Goal: Task Accomplishment & Management: Use online tool/utility

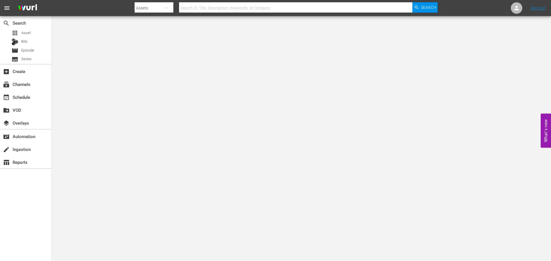
click at [26, 90] on div "subscriptions Channels" at bounding box center [25, 83] width 51 height 13
click at [27, 84] on div "subscriptions Channels" at bounding box center [16, 83] width 32 height 5
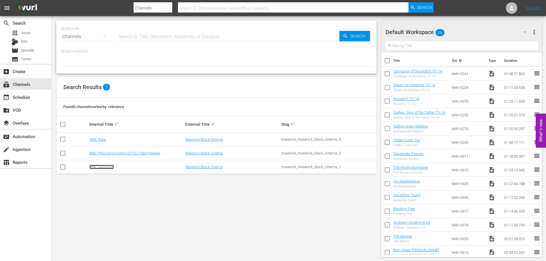
click at [107, 168] on link "MBC Samsung" at bounding box center [101, 167] width 24 height 4
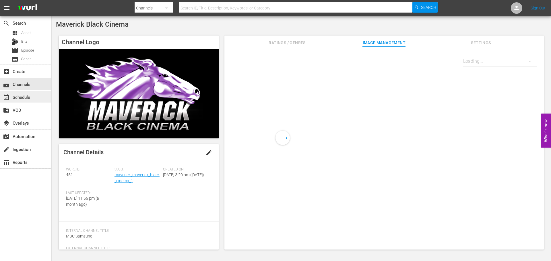
click at [30, 95] on div "event_available Schedule" at bounding box center [16, 96] width 32 height 5
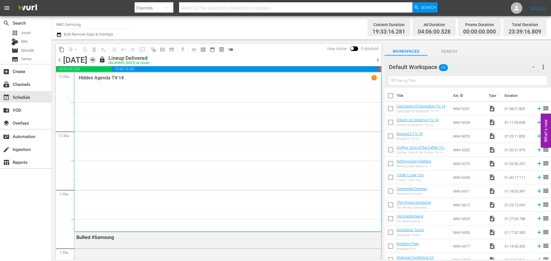
click at [96, 60] on icon "button" at bounding box center [92, 60] width 6 height 6
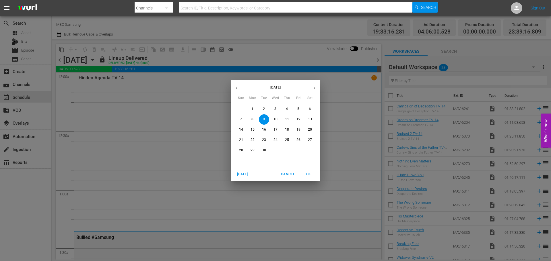
click at [316, 89] on icon "button" at bounding box center [314, 88] width 4 height 4
click at [262, 131] on p "14" at bounding box center [264, 129] width 4 height 5
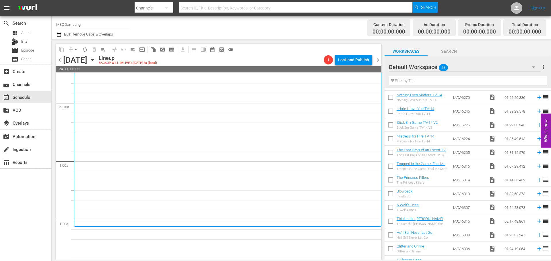
scroll to position [227, 0]
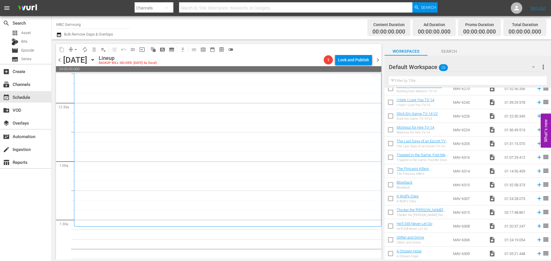
click at [454, 79] on input "text" at bounding box center [468, 80] width 158 height 9
click at [458, 69] on div "Default Workspace 28" at bounding box center [464, 67] width 151 height 16
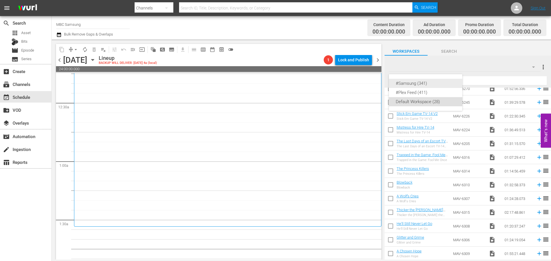
click at [439, 84] on div "#Samsung (341)" at bounding box center [426, 83] width 60 height 9
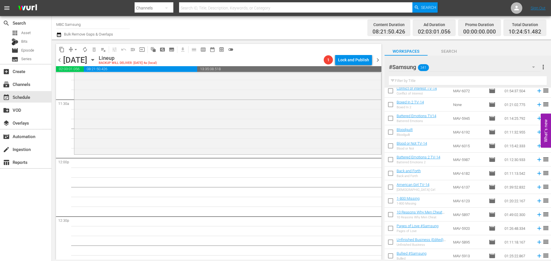
scroll to position [1364, 0]
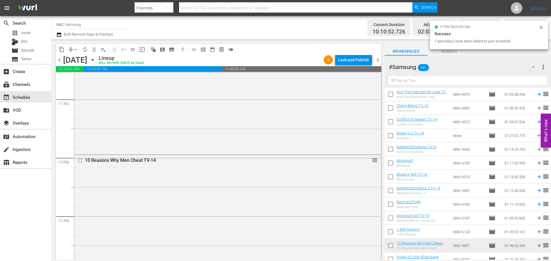
click at [189, 195] on div "10 Reasons Why Men Cheat TV-14 reorder" at bounding box center [227, 260] width 307 height 211
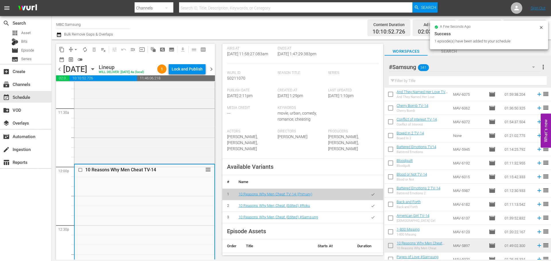
scroll to position [172, 0]
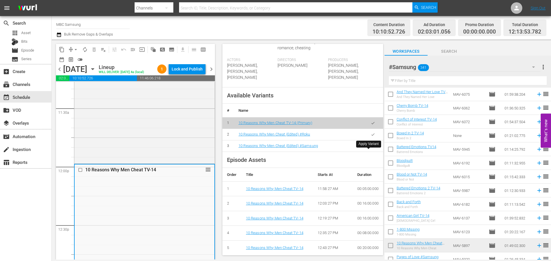
click at [369, 152] on button "button" at bounding box center [372, 146] width 11 height 11
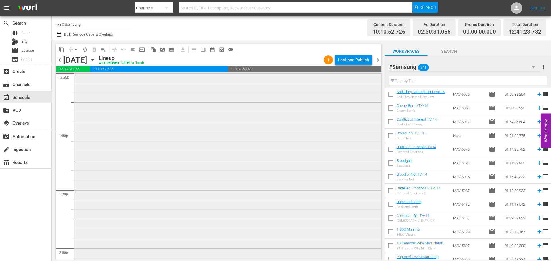
scroll to position [1577, 0]
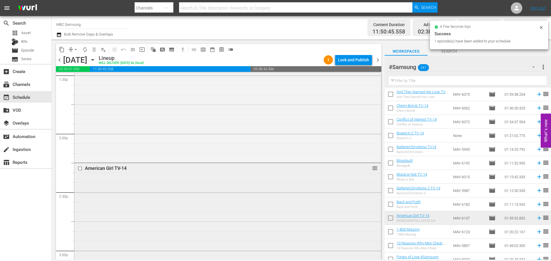
click at [166, 197] on div "American Girl TV-14 reorder" at bounding box center [227, 259] width 307 height 193
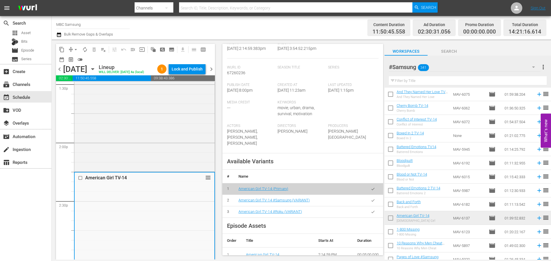
scroll to position [143, 0]
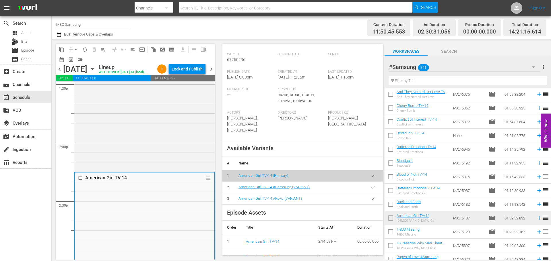
click at [371, 185] on icon "button" at bounding box center [373, 187] width 4 height 4
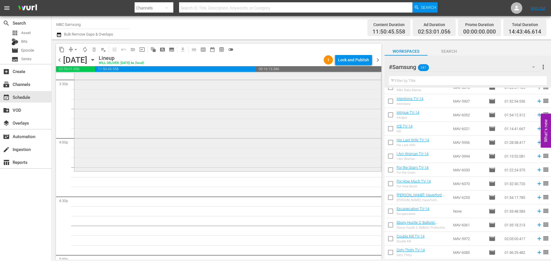
scroll to position [1807, 0]
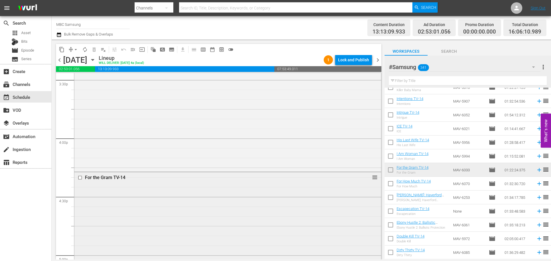
click at [133, 211] on div "For the Gram TV-14 reorder" at bounding box center [227, 251] width 307 height 159
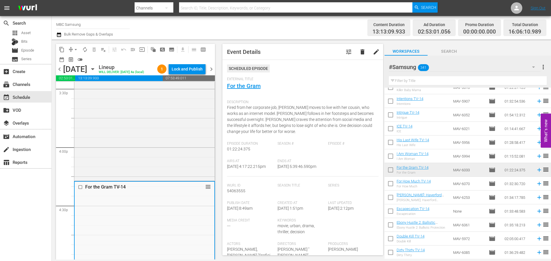
scroll to position [172, 0]
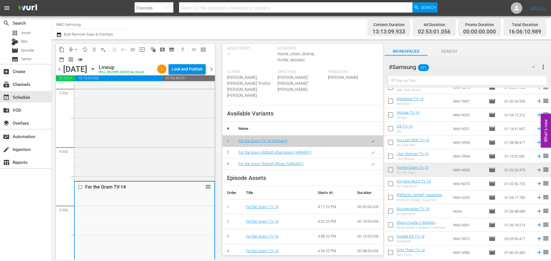
drag, startPoint x: 368, startPoint y: 159, endPoint x: 444, endPoint y: 171, distance: 77.0
click at [371, 155] on icon "button" at bounding box center [373, 153] width 4 height 4
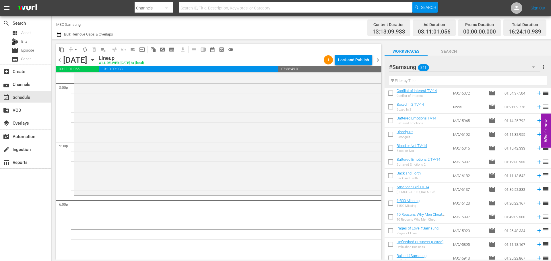
scroll to position [1364, 0]
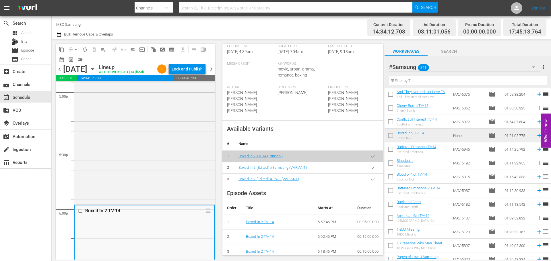
scroll to position [172, 0]
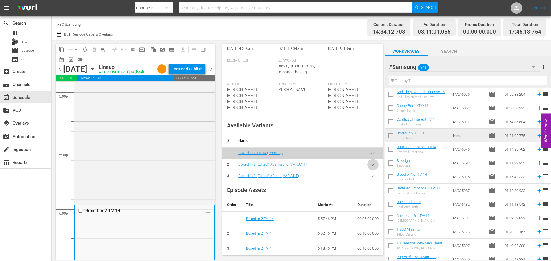
click at [371, 163] on icon "button" at bounding box center [373, 165] width 4 height 4
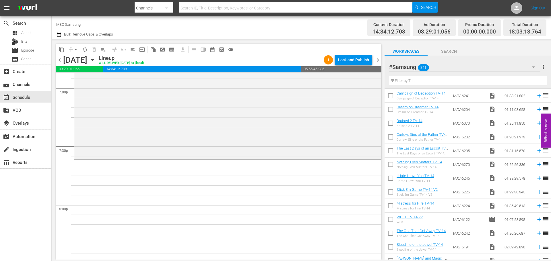
scroll to position [0, 0]
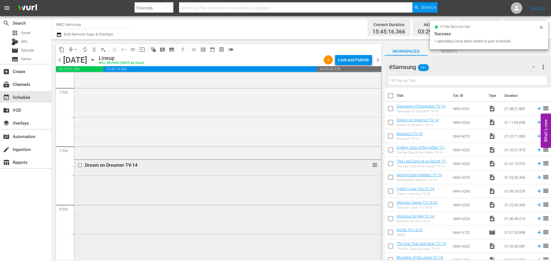
click at [267, 185] on div "Dream on Dreamer TV-14 reorder" at bounding box center [227, 228] width 307 height 137
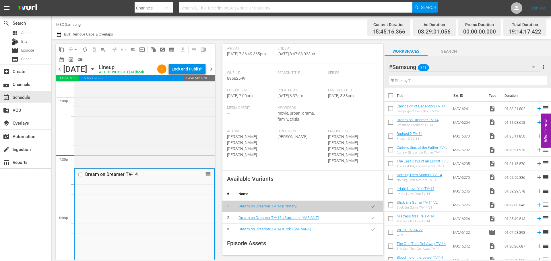
scroll to position [115, 0]
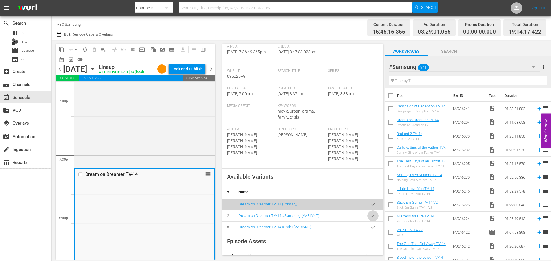
click at [373, 211] on button "button" at bounding box center [372, 216] width 11 height 11
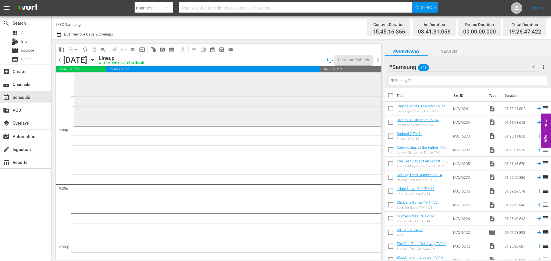
scroll to position [2409, 0]
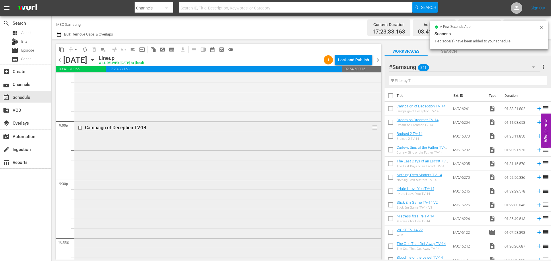
drag, startPoint x: 414, startPoint y: 108, endPoint x: 174, endPoint y: 153, distance: 243.8
click at [174, 153] on div "Campaign of Deception TV-14 reorder" at bounding box center [227, 217] width 307 height 190
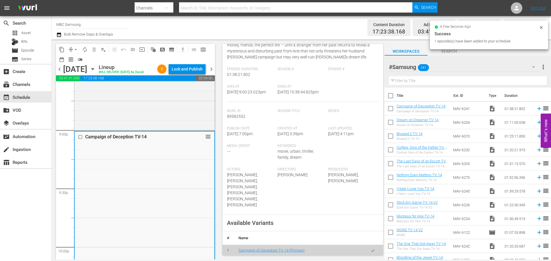
scroll to position [143, 0]
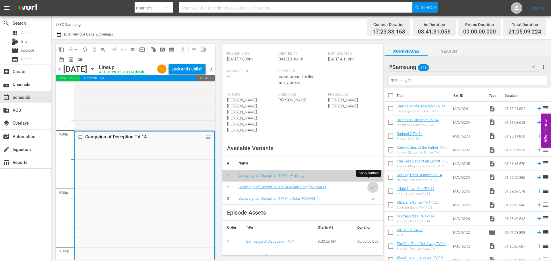
click at [371, 185] on icon "button" at bounding box center [373, 187] width 4 height 4
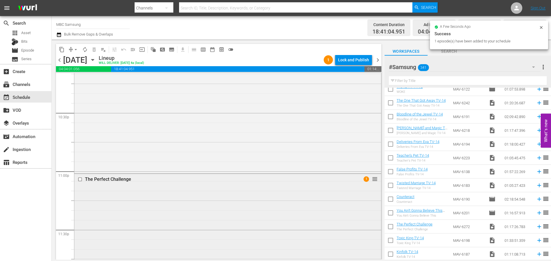
click at [187, 190] on div "The Perfect Challenge 1 reorder" at bounding box center [227, 248] width 307 height 149
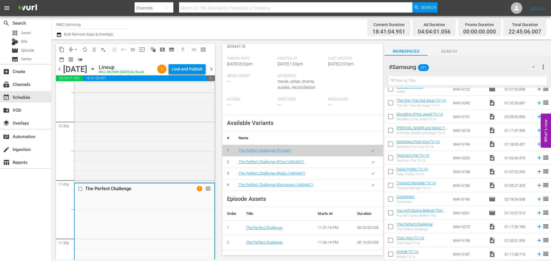
scroll to position [172, 0]
click at [371, 186] on button "button" at bounding box center [372, 184] width 11 height 11
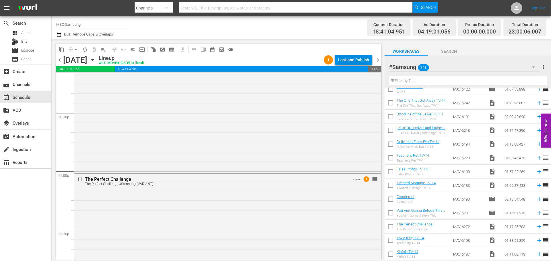
click at [349, 59] on div "Lock and Publish" at bounding box center [353, 60] width 31 height 10
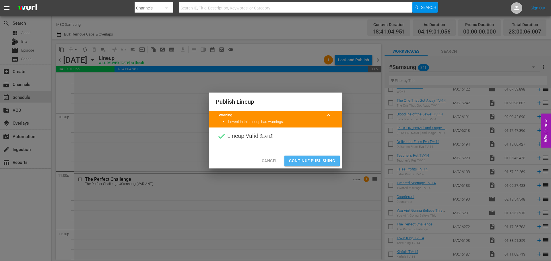
click at [304, 156] on button "Continue Publishing" at bounding box center [311, 161] width 55 height 11
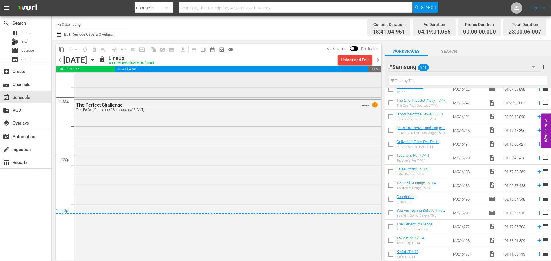
scroll to position [2687, 0]
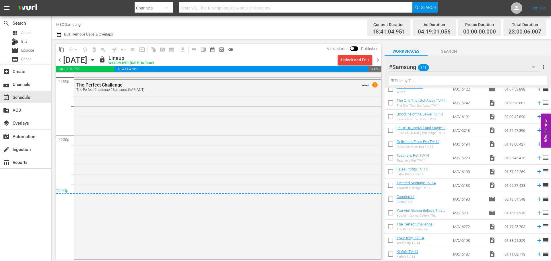
click at [377, 62] on span "chevron_right" at bounding box center [377, 60] width 7 height 7
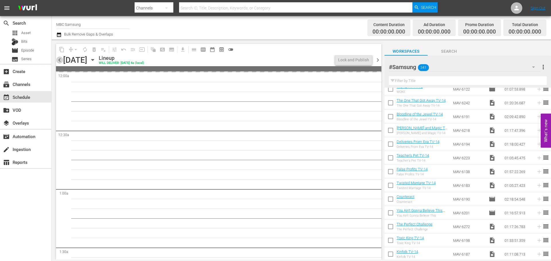
click at [59, 60] on span "chevron_left" at bounding box center [59, 60] width 7 height 7
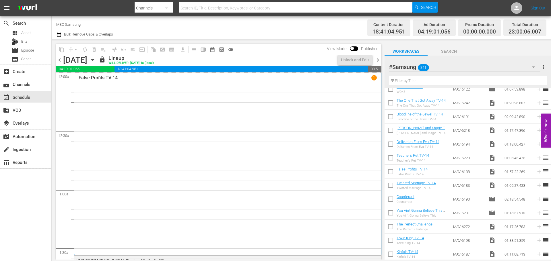
click at [380, 61] on span "chevron_right" at bounding box center [377, 60] width 7 height 7
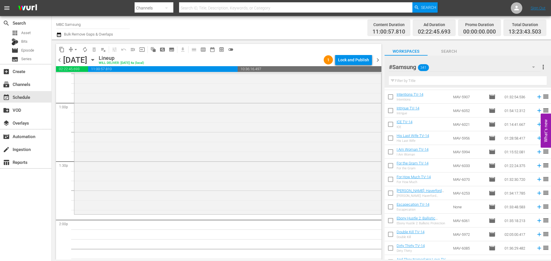
scroll to position [1071, 0]
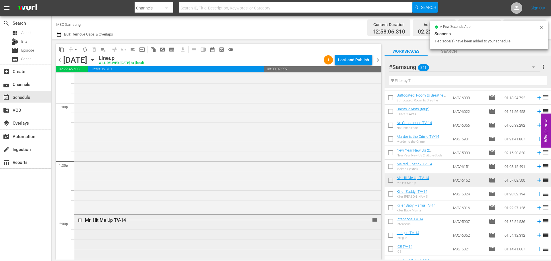
click at [172, 226] on div "Mr. Hit Me Up TV-14 reorder" at bounding box center [227, 220] width 307 height 11
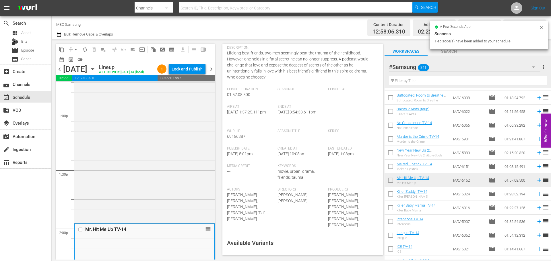
scroll to position [143, 0]
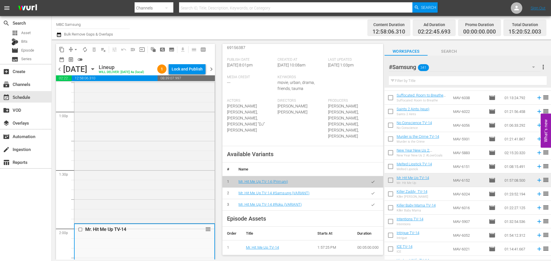
click at [374, 188] on button "button" at bounding box center [372, 193] width 11 height 11
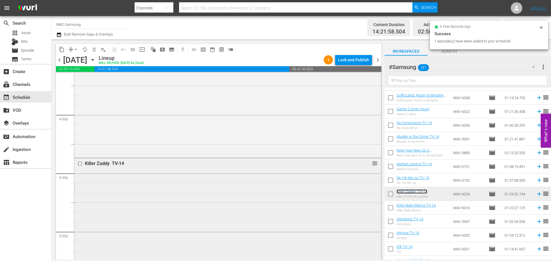
scroll to position [1893, 0]
click at [200, 164] on div "Killer Zaddy TV-14 reorder" at bounding box center [227, 177] width 307 height 162
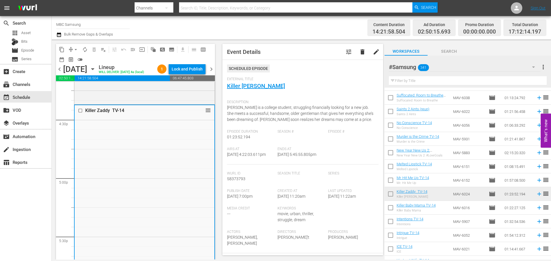
scroll to position [143, 0]
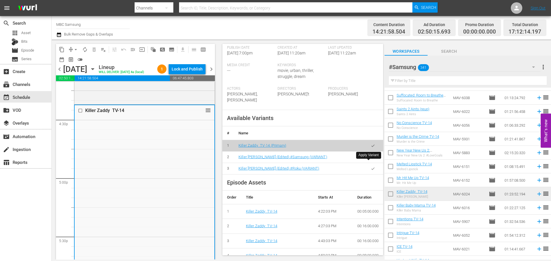
click at [371, 159] on icon "button" at bounding box center [373, 157] width 4 height 4
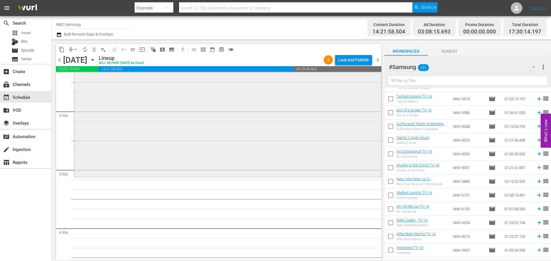
scroll to position [2036, 0]
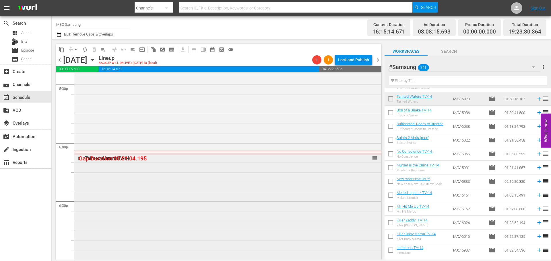
click at [232, 170] on div "Tainted Waters TV-14 reorder" at bounding box center [227, 262] width 307 height 219
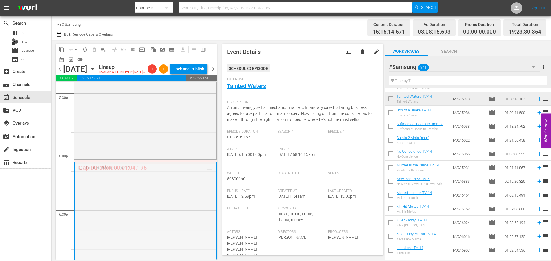
drag, startPoint x: 207, startPoint y: 176, endPoint x: 208, endPoint y: 170, distance: 6.7
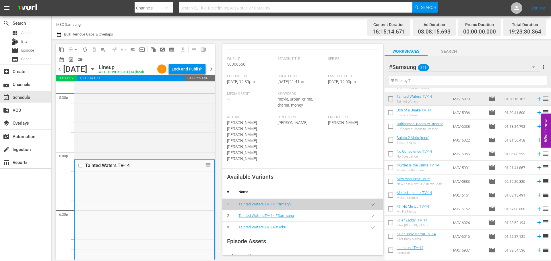
click at [371, 214] on icon "button" at bounding box center [373, 216] width 4 height 4
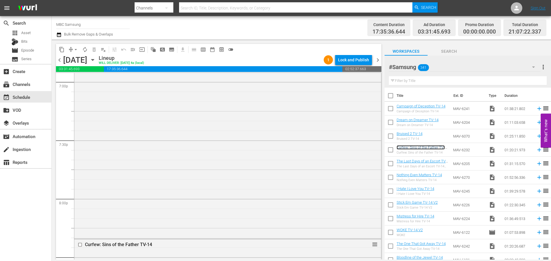
scroll to position [2329, 0]
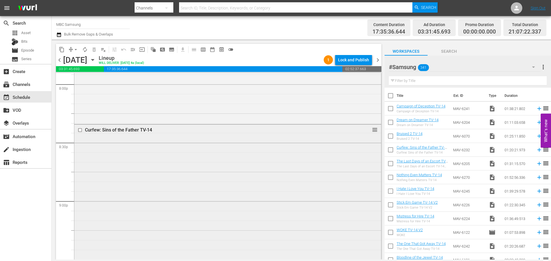
click at [184, 177] on div "Curfew: Sins of the Father TV-14 reorder" at bounding box center [227, 202] width 307 height 155
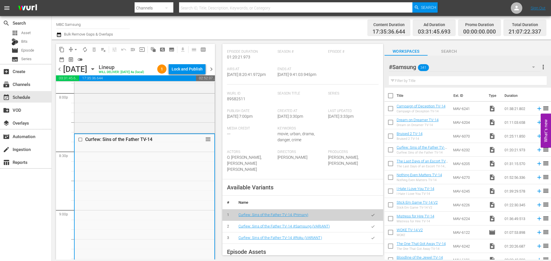
scroll to position [172, 0]
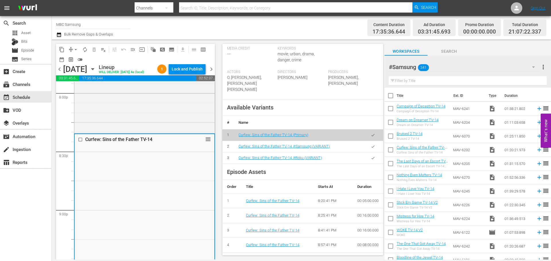
click at [370, 152] on button "button" at bounding box center [372, 146] width 11 height 11
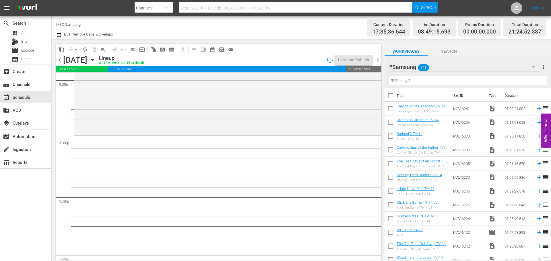
scroll to position [2473, 0]
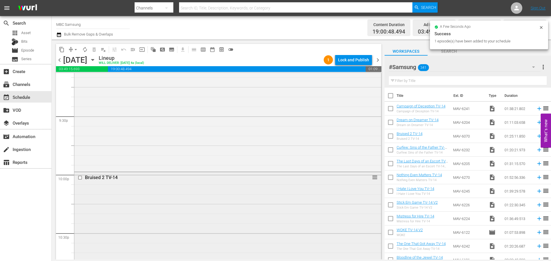
click at [135, 194] on div "Bruised 2 TV-14 reorder" at bounding box center [227, 254] width 307 height 164
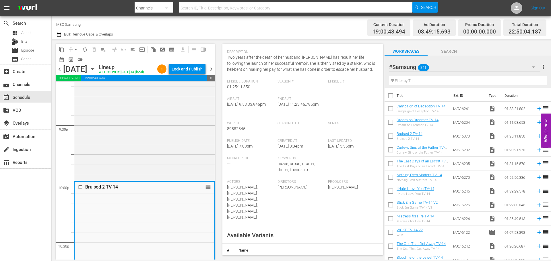
scroll to position [143, 0]
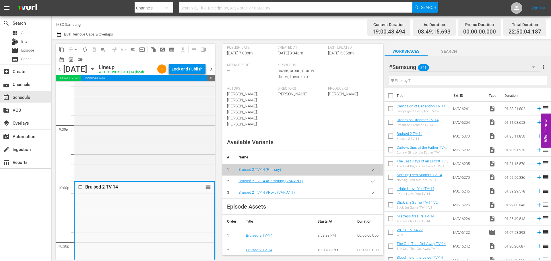
click at [371, 179] on icon "button" at bounding box center [373, 181] width 4 height 4
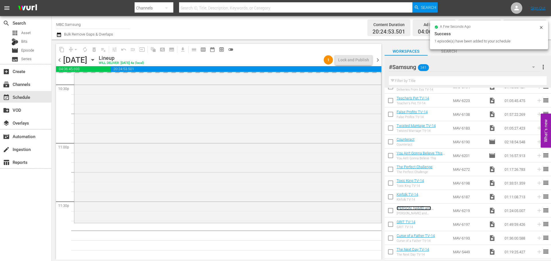
scroll to position [2622, 0]
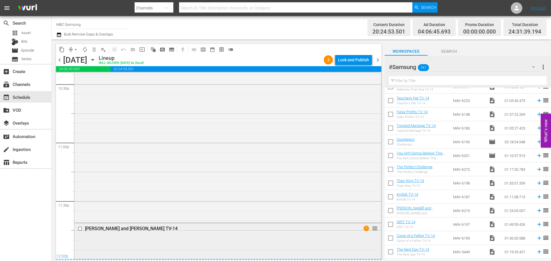
click at [298, 226] on div "[PERSON_NAME] and [PERSON_NAME] TV-14" at bounding box center [217, 228] width 264 height 6
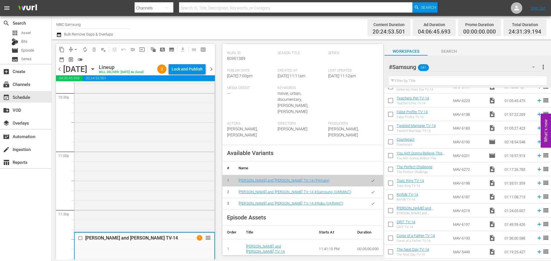
scroll to position [143, 0]
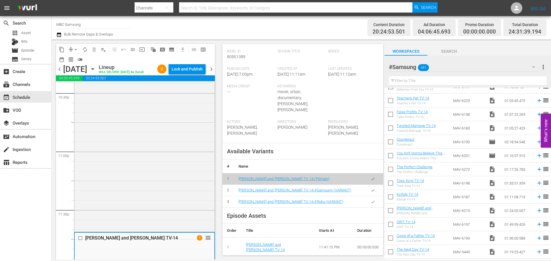
click at [371, 192] on icon "button" at bounding box center [373, 190] width 4 height 4
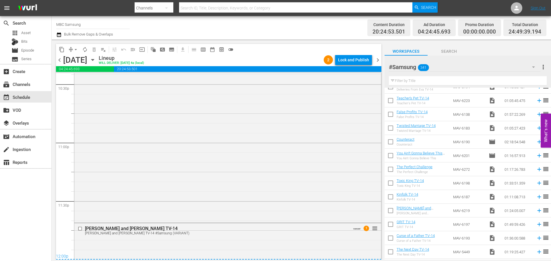
click at [348, 57] on div "Lock and Publish" at bounding box center [353, 60] width 31 height 10
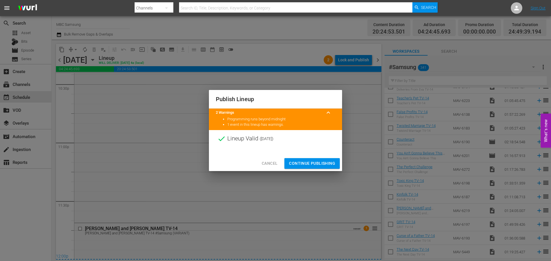
click at [315, 165] on span "Continue Publishing" at bounding box center [312, 163] width 46 height 7
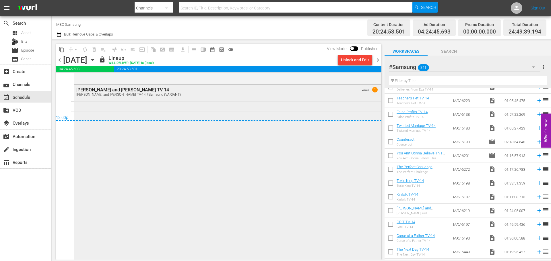
scroll to position [2784, 0]
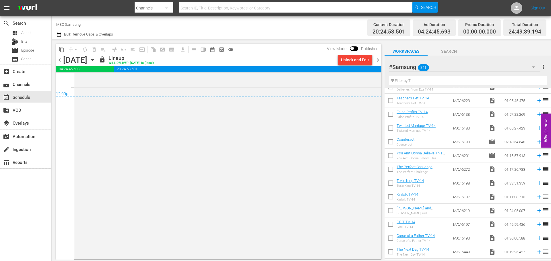
click at [379, 59] on span "chevron_right" at bounding box center [377, 60] width 7 height 7
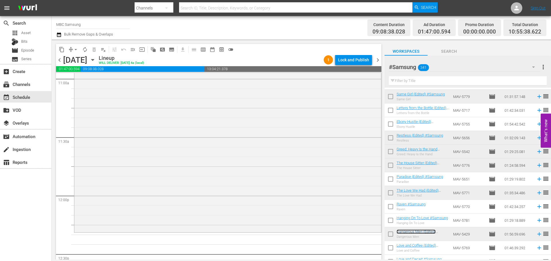
scroll to position [1348, 0]
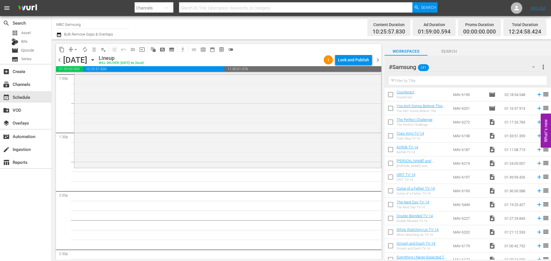
scroll to position [258, 0]
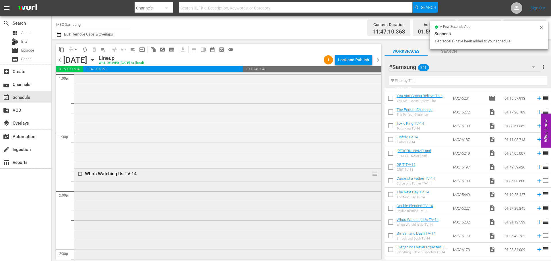
click at [277, 202] on div "Who's Watching Us TV-14 reorder" at bounding box center [227, 247] width 307 height 157
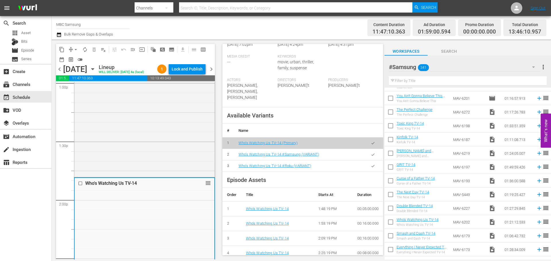
scroll to position [174, 0]
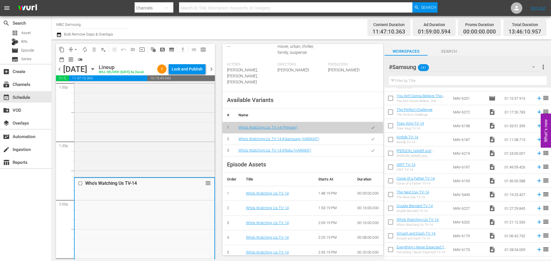
click at [371, 137] on icon "button" at bounding box center [373, 139] width 4 height 4
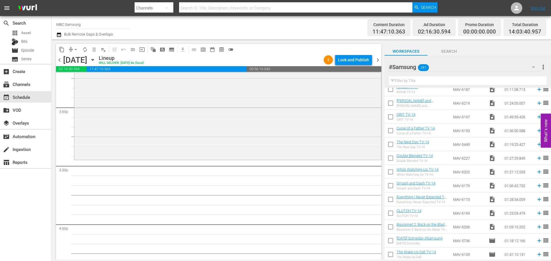
scroll to position [315, 0]
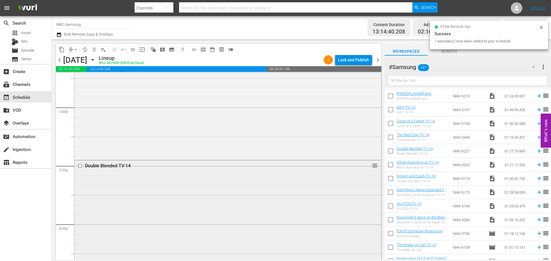
click at [230, 181] on div "Double Blended TV-14 reorder" at bounding box center [227, 245] width 307 height 169
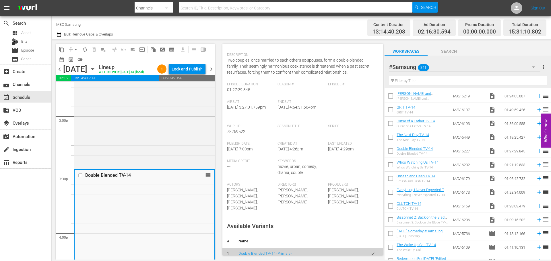
scroll to position [115, 0]
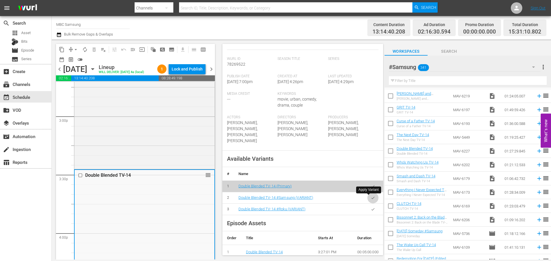
click at [371, 198] on icon "button" at bounding box center [373, 198] width 4 height 4
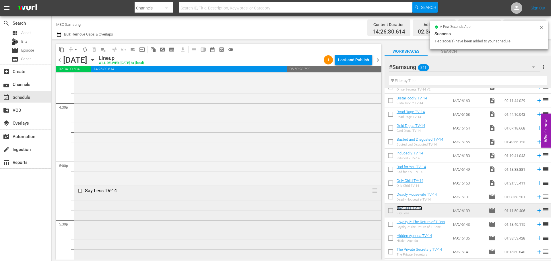
scroll to position [1922, 0]
click at [219, 207] on div "Say Less TV-14 reorder" at bounding box center [227, 234] width 307 height 139
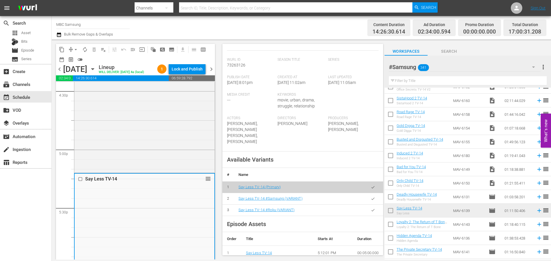
scroll to position [143, 0]
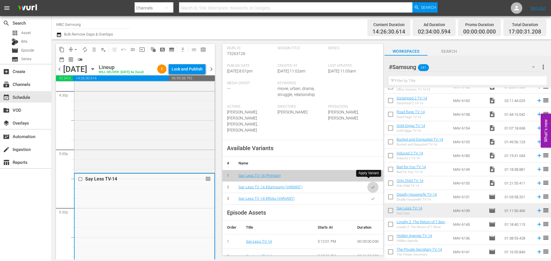
drag, startPoint x: 365, startPoint y: 182, endPoint x: 540, endPoint y: 185, distance: 174.4
click at [367, 182] on button "button" at bounding box center [372, 187] width 11 height 11
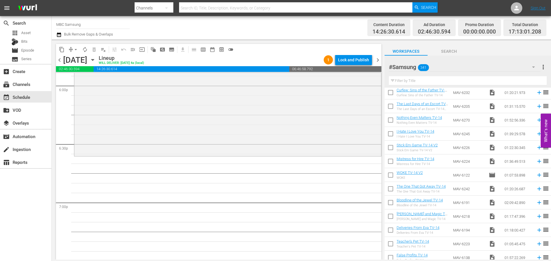
scroll to position [0, 0]
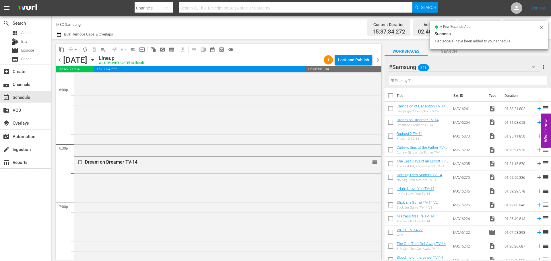
drag, startPoint x: 421, startPoint y: 120, endPoint x: 300, endPoint y: 183, distance: 136.0
click at [291, 185] on div "Dream on Dreamer TV-14 reorder" at bounding box center [227, 225] width 307 height 137
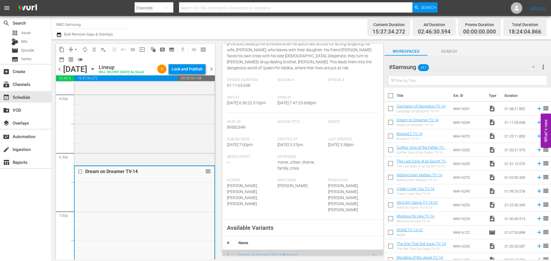
scroll to position [172, 0]
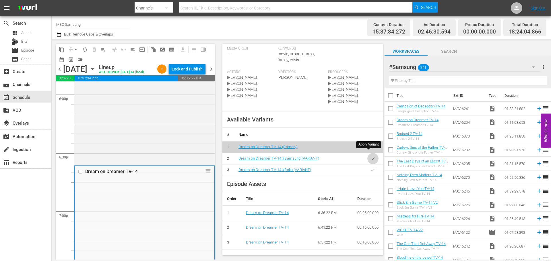
click at [371, 157] on icon "button" at bounding box center [373, 159] width 4 height 4
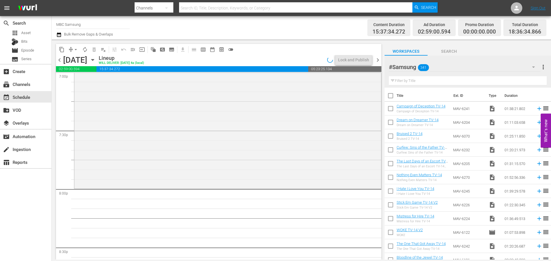
scroll to position [2266, 0]
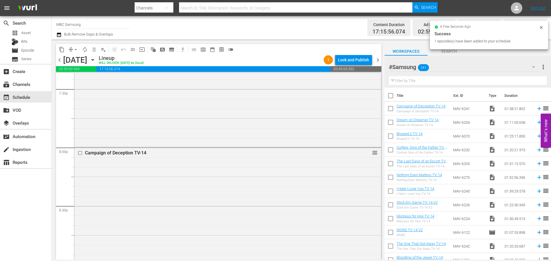
click at [223, 181] on div "Campaign of Deception TV-14 reorder" at bounding box center [227, 243] width 307 height 190
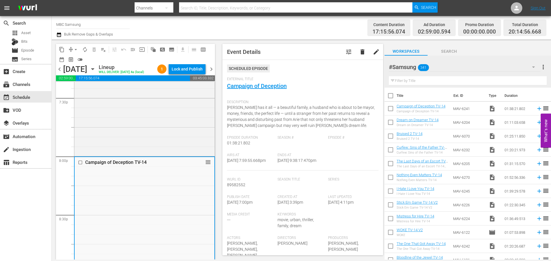
scroll to position [172, 0]
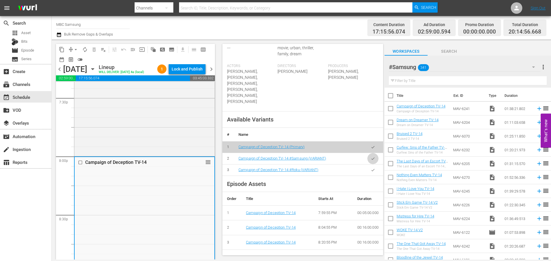
click at [371, 157] on icon "button" at bounding box center [373, 159] width 4 height 4
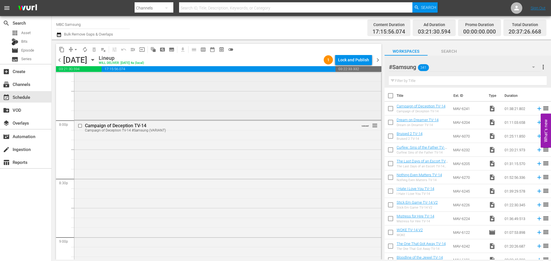
scroll to position [2495, 0]
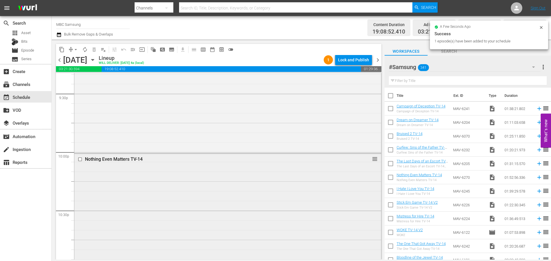
click at [267, 175] on div "Nothing Even Matters TV-14 reorder" at bounding box center [227, 263] width 307 height 219
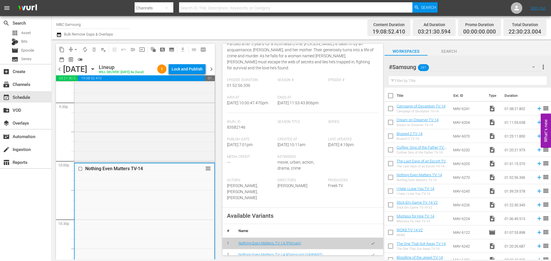
scroll to position [143, 0]
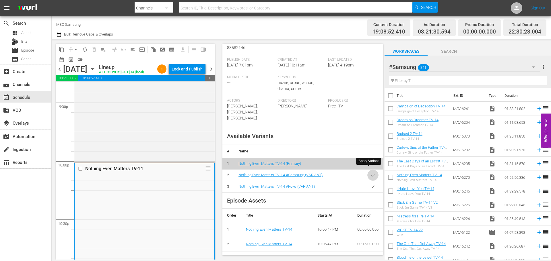
click at [371, 173] on icon "button" at bounding box center [373, 175] width 4 height 4
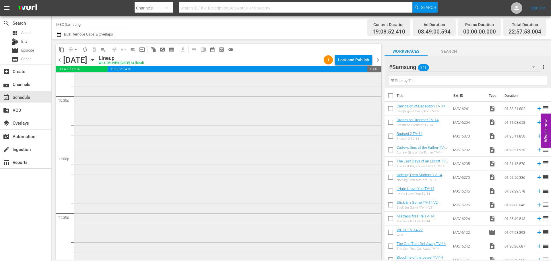
scroll to position [2577, 0]
click at [351, 57] on div "Lock and Publish" at bounding box center [353, 60] width 31 height 10
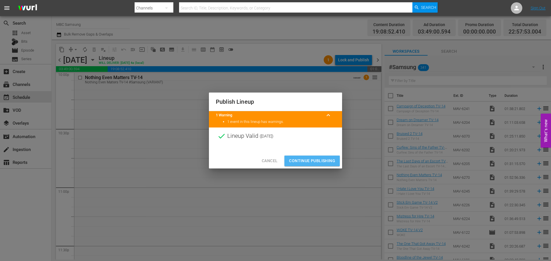
click at [311, 160] on span "Continue Publishing" at bounding box center [312, 160] width 46 height 7
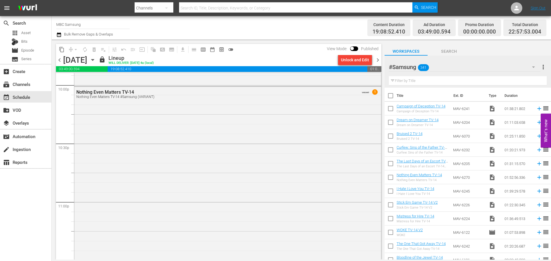
scroll to position [2548, 0]
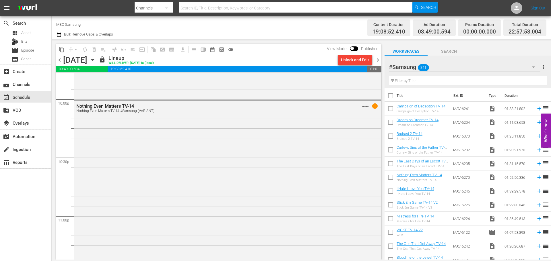
click at [379, 62] on span "chevron_right" at bounding box center [377, 60] width 7 height 7
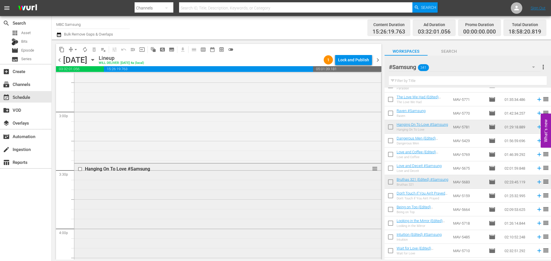
scroll to position [1750, 0]
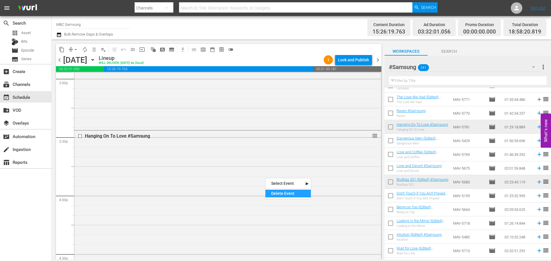
click at [281, 193] on div "Delete Event" at bounding box center [287, 194] width 45 height 8
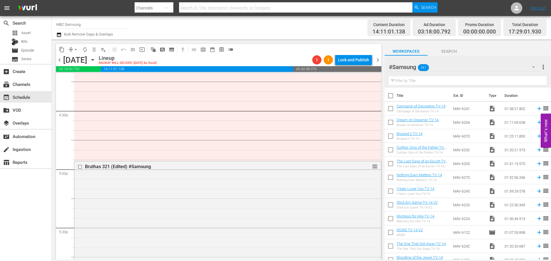
scroll to position [29, 0]
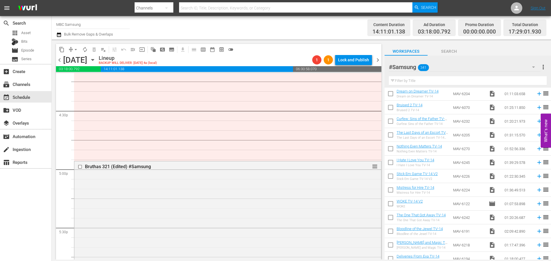
click at [438, 219] on div "The One That Got Away TV-14 The One That Got Away TV-14" at bounding box center [420, 217] width 49 height 9
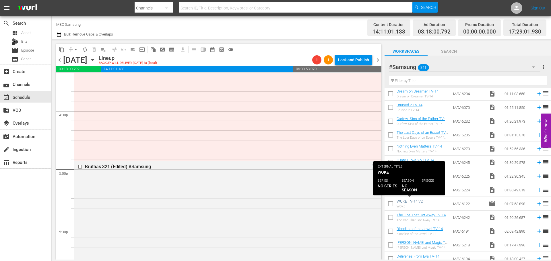
drag, startPoint x: 438, startPoint y: 219, endPoint x: 400, endPoint y: 202, distance: 40.8
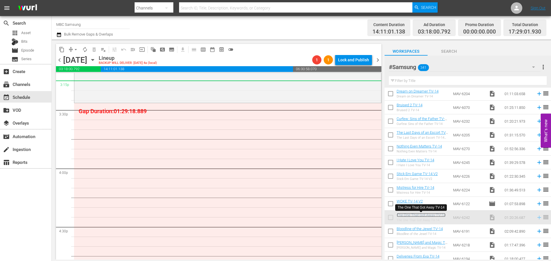
scroll to position [1756, 0]
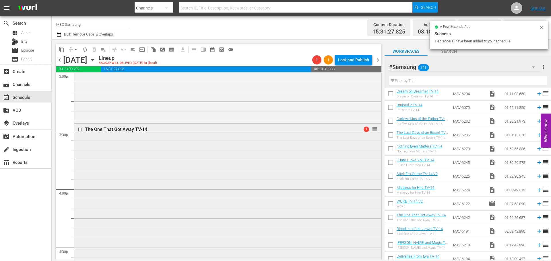
click at [266, 160] on div "The One That Got Away TV-14 1 reorder" at bounding box center [227, 201] width 307 height 155
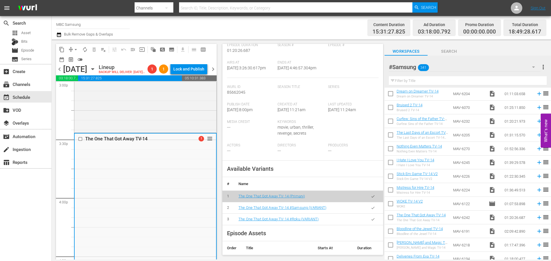
scroll to position [115, 0]
click at [371, 213] on button "button" at bounding box center [372, 207] width 11 height 11
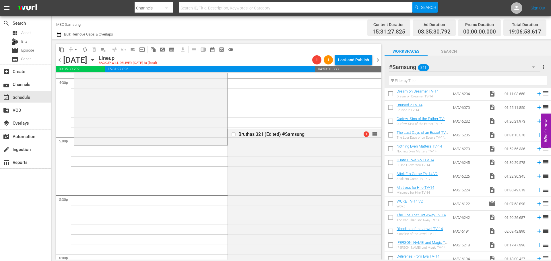
scroll to position [1928, 0]
click at [333, 166] on div "Delete Event" at bounding box center [349, 163] width 45 height 8
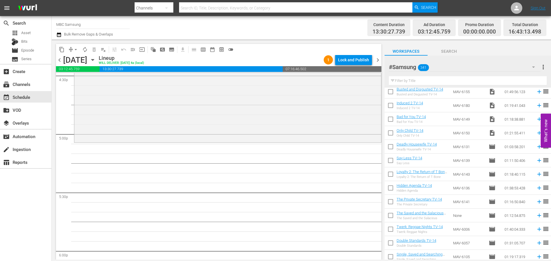
scroll to position [602, 0]
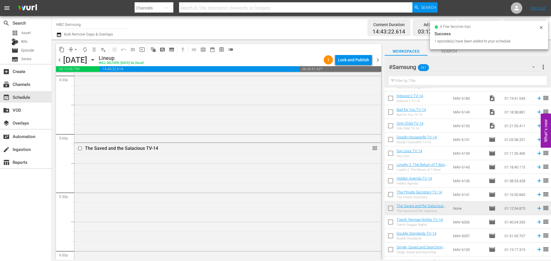
click at [235, 161] on div "The Saved and the Salacious TV-14 reorder" at bounding box center [227, 213] width 307 height 141
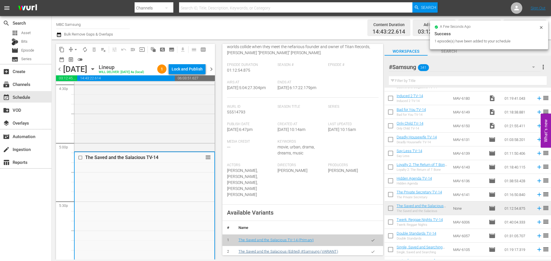
scroll to position [172, 0]
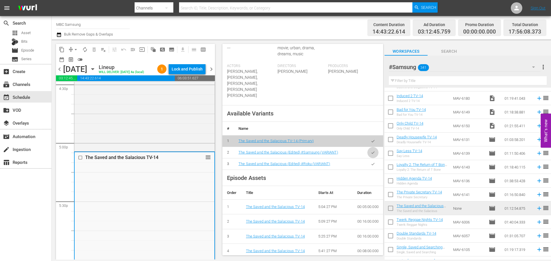
click at [371, 151] on icon "button" at bounding box center [373, 153] width 4 height 4
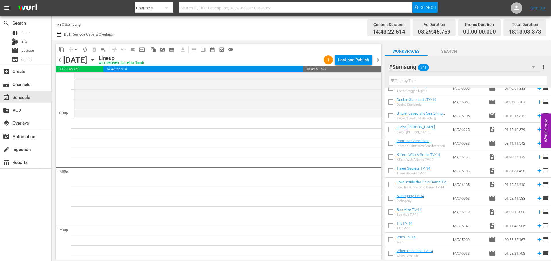
scroll to position [746, 0]
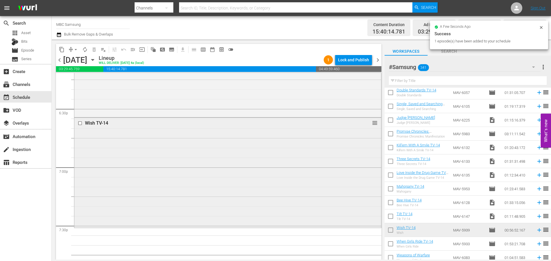
click at [257, 151] on div "Wish TV-14 reorder" at bounding box center [227, 172] width 307 height 109
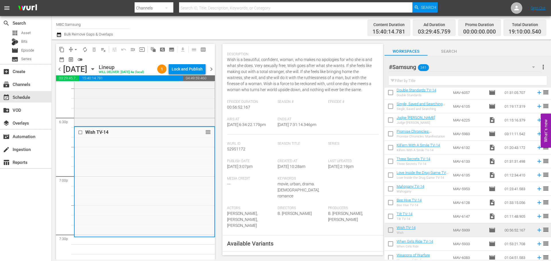
scroll to position [143, 0]
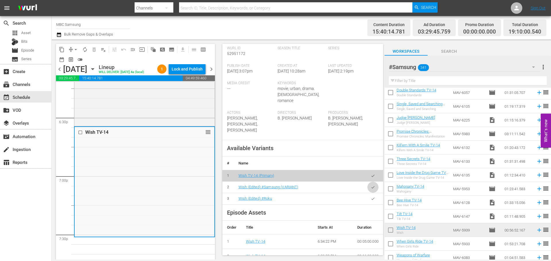
click at [371, 187] on icon "button" at bounding box center [373, 187] width 4 height 4
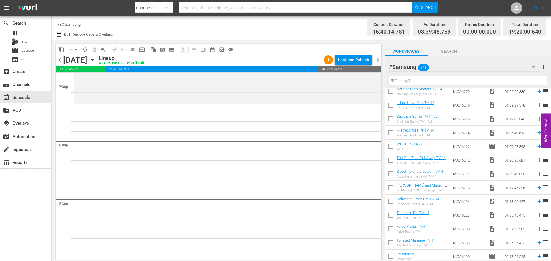
scroll to position [0, 0]
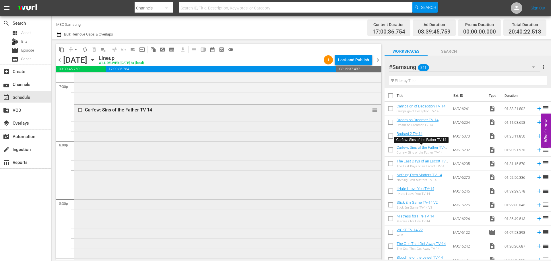
click at [174, 142] on div "Curfew: Sins of the Father TV-14 reorder" at bounding box center [227, 182] width 307 height 155
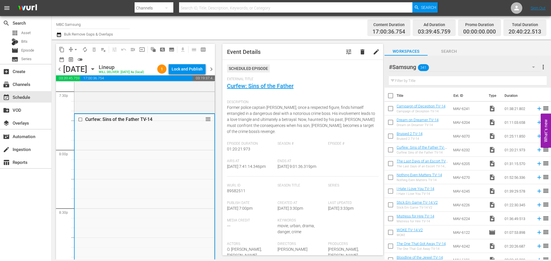
scroll to position [172, 0]
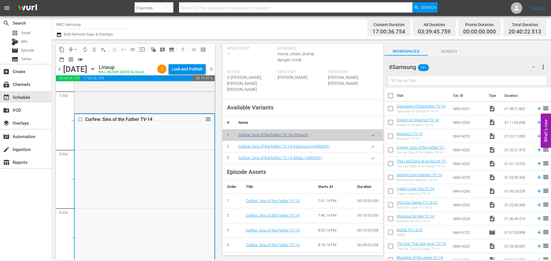
drag, startPoint x: 366, startPoint y: 158, endPoint x: 245, endPoint y: 147, distance: 121.2
click at [367, 152] on button "button" at bounding box center [372, 146] width 11 height 11
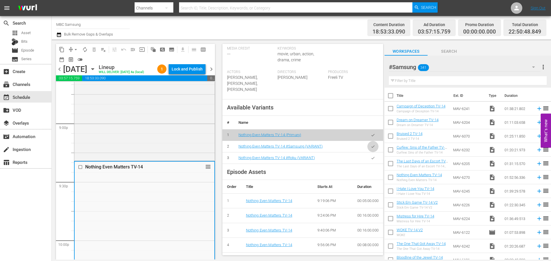
click at [371, 145] on icon "button" at bounding box center [373, 147] width 4 height 4
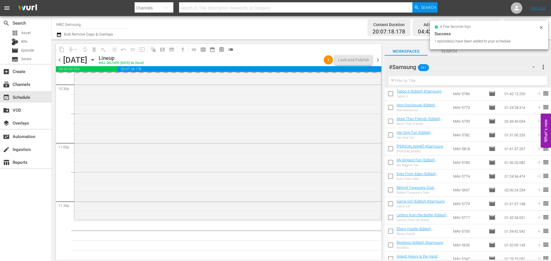
scroll to position [2622, 0]
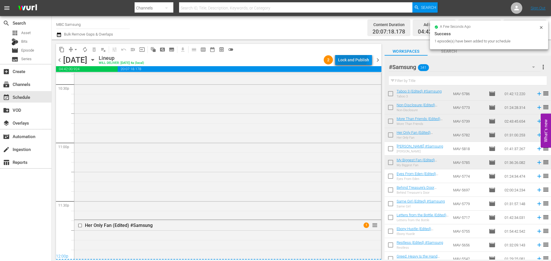
click at [349, 58] on div "Lock and Publish" at bounding box center [353, 60] width 31 height 10
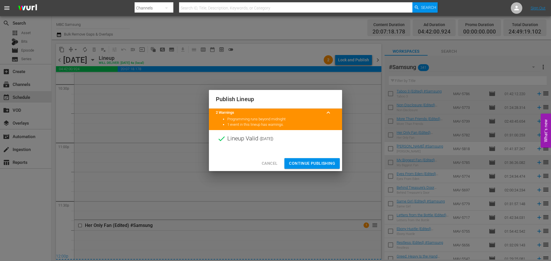
click at [315, 162] on span "Continue Publishing" at bounding box center [312, 163] width 46 height 7
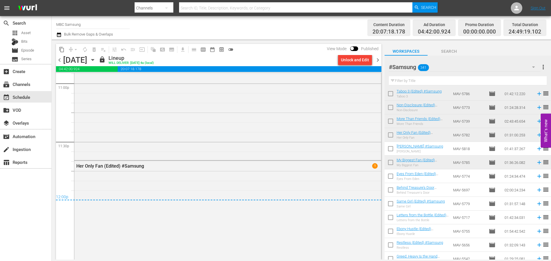
scroll to position [2725, 0]
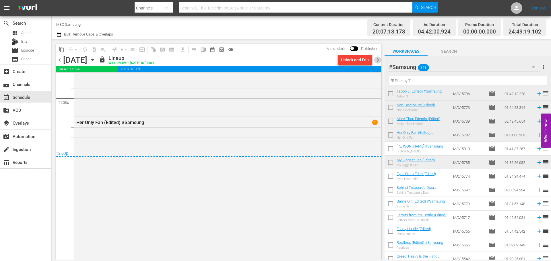
click at [380, 62] on span "chevron_right" at bounding box center [377, 60] width 7 height 7
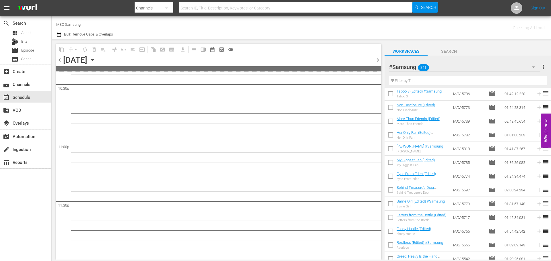
scroll to position [2621, 0]
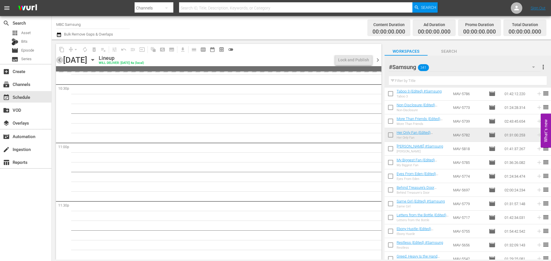
click at [59, 62] on span "chevron_left" at bounding box center [59, 60] width 7 height 7
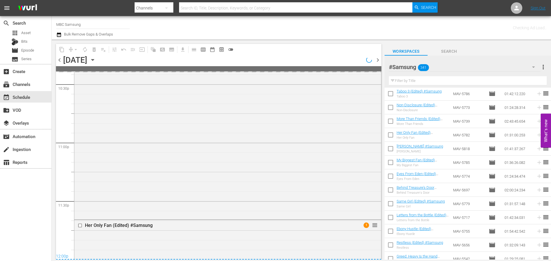
scroll to position [2725, 0]
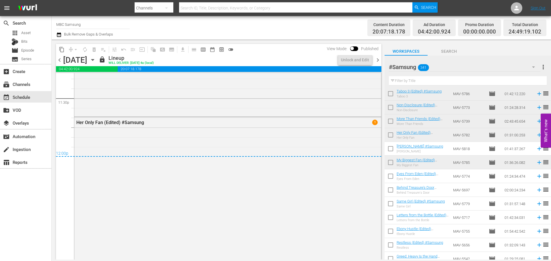
click at [378, 61] on span "chevron_right" at bounding box center [377, 60] width 7 height 7
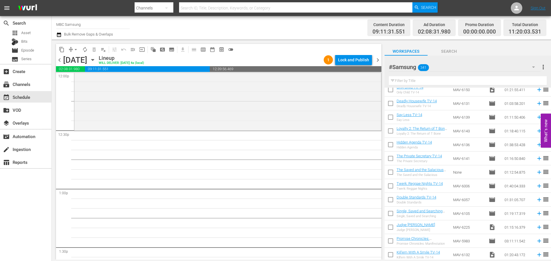
scroll to position [635, 0]
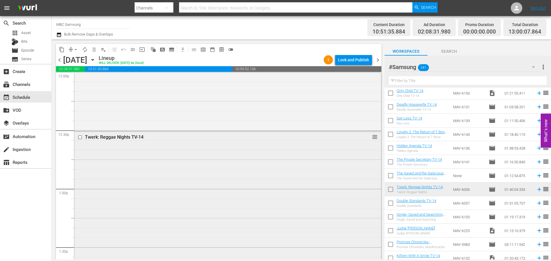
click at [229, 184] on div "Twerk: Reggae Nights TV-14 reorder" at bounding box center [227, 228] width 307 height 193
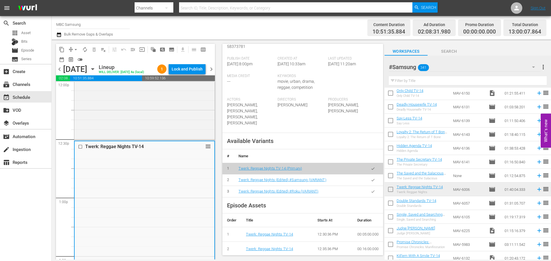
scroll to position [143, 0]
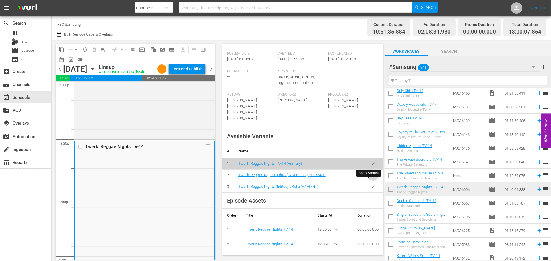
click at [371, 178] on icon "button" at bounding box center [373, 175] width 4 height 4
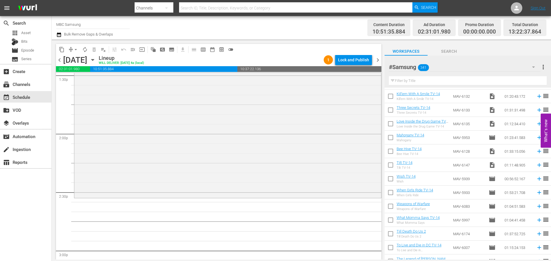
scroll to position [807, 0]
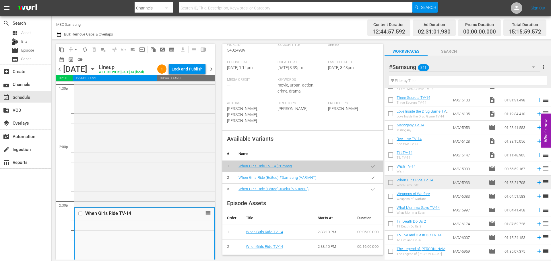
scroll to position [143, 0]
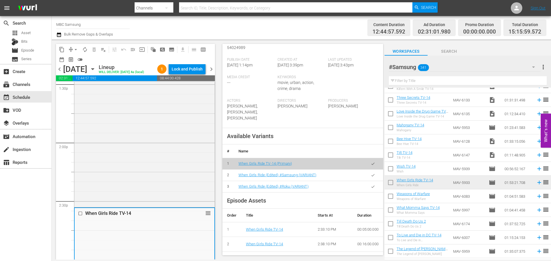
click at [371, 176] on icon "button" at bounding box center [373, 175] width 4 height 4
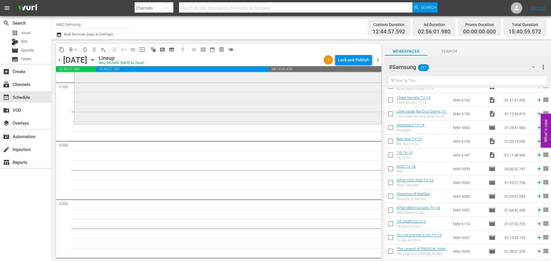
scroll to position [1922, 0]
click at [417, 81] on input "text" at bounding box center [468, 80] width 158 height 9
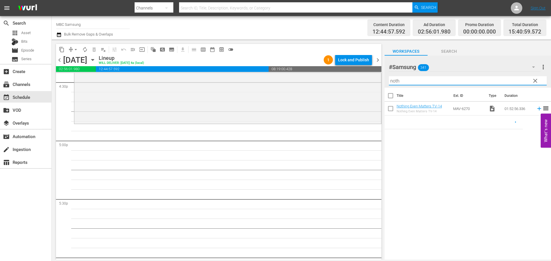
scroll to position [0, 0]
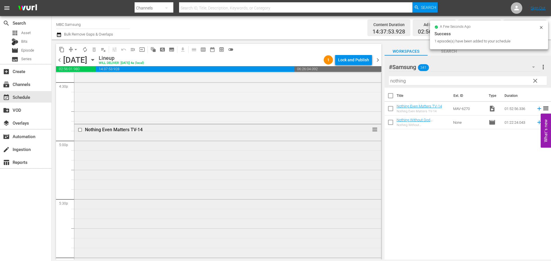
click at [164, 151] on div "Nothing Even Matters TV-14 reorder" at bounding box center [227, 233] width 307 height 219
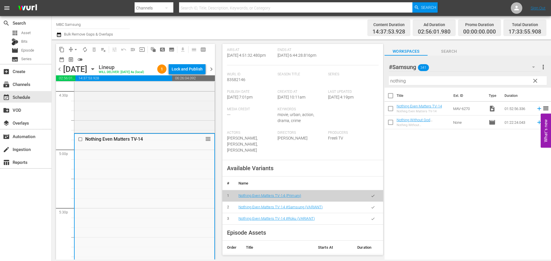
scroll to position [172, 0]
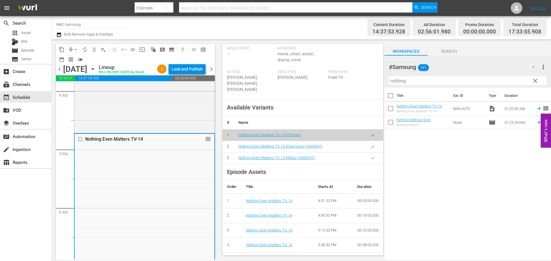
click at [371, 145] on icon "button" at bounding box center [373, 147] width 4 height 4
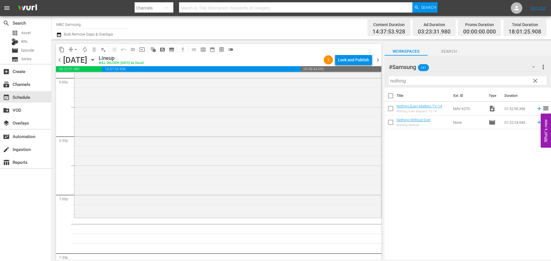
scroll to position [2122, 0]
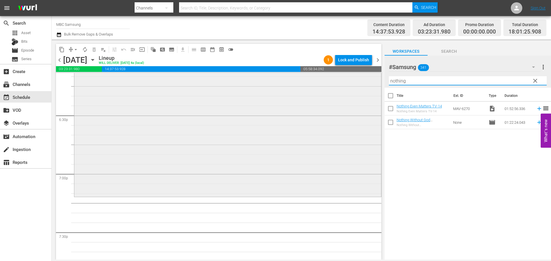
drag, startPoint x: 450, startPoint y: 78, endPoint x: 269, endPoint y: 79, distance: 181.3
click at [269, 79] on div "content_copy compress arrow_drop_down autorenew_outlined delete_forever_outline…" at bounding box center [301, 150] width 499 height 220
type input "I Hate"
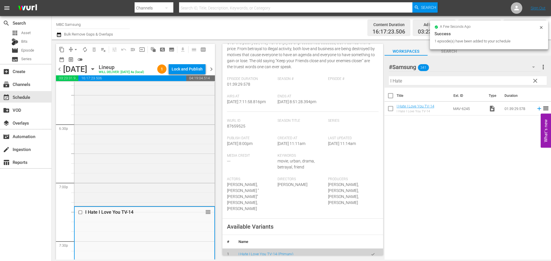
scroll to position [172, 0]
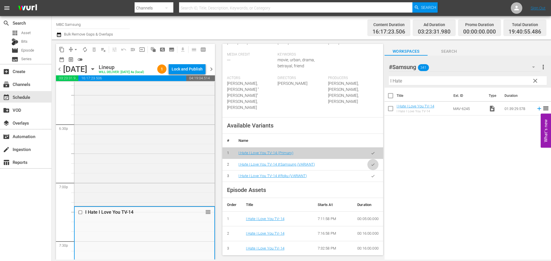
click at [367, 165] on button "button" at bounding box center [372, 164] width 11 height 11
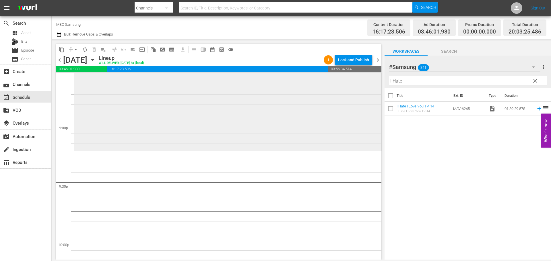
scroll to position [2409, 0]
click at [537, 81] on span "clear" at bounding box center [534, 80] width 7 height 7
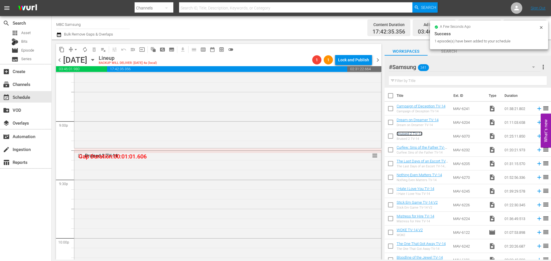
drag, startPoint x: 370, startPoint y: 154, endPoint x: 372, endPoint y: 149, distance: 5.4
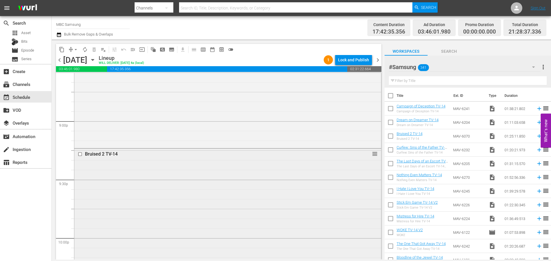
click at [114, 171] on div "Bruised 2 TV-14 reorder" at bounding box center [227, 231] width 307 height 164
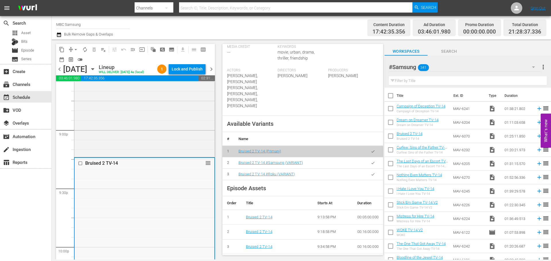
scroll to position [172, 0]
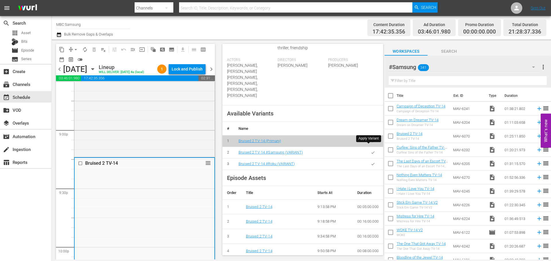
click at [371, 151] on icon "button" at bounding box center [373, 153] width 4 height 4
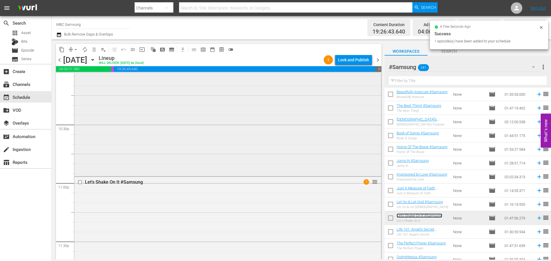
scroll to position [2707, 0]
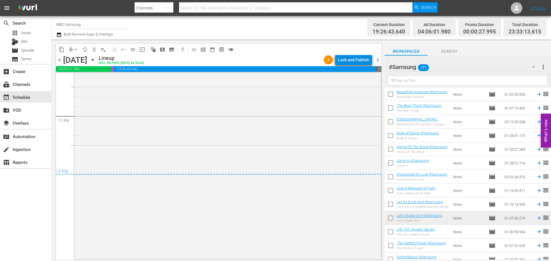
click at [359, 60] on div "Lock and Publish" at bounding box center [353, 60] width 31 height 10
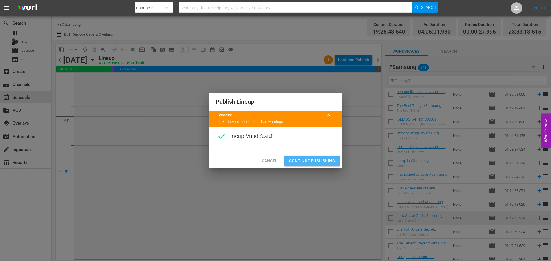
click at [315, 162] on span "Continue Publishing" at bounding box center [312, 160] width 46 height 7
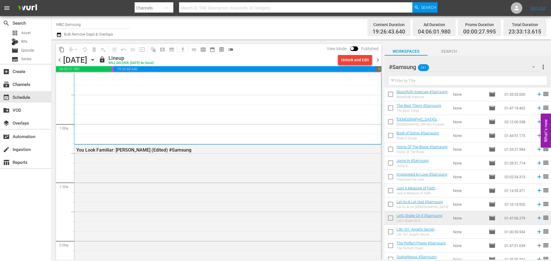
scroll to position [0, 0]
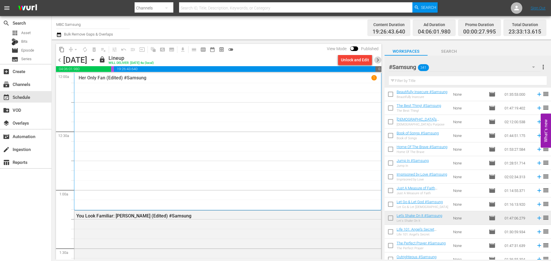
click at [378, 59] on span "chevron_right" at bounding box center [377, 60] width 7 height 7
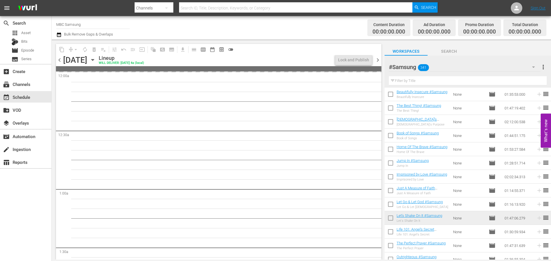
click at [59, 57] on span "chevron_left" at bounding box center [59, 60] width 7 height 7
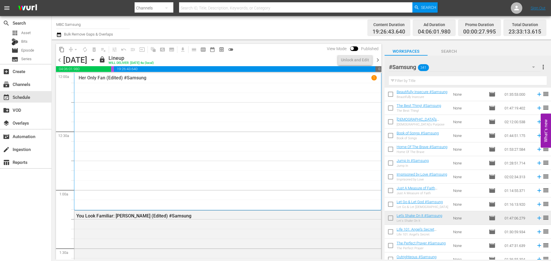
click at [377, 59] on span "chevron_right" at bounding box center [377, 60] width 7 height 7
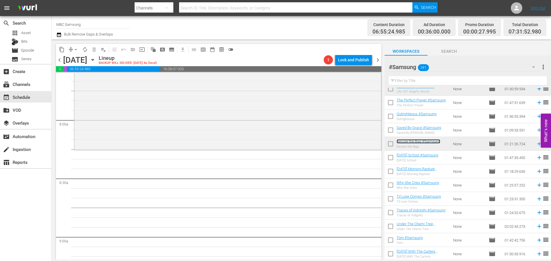
scroll to position [4536, 0]
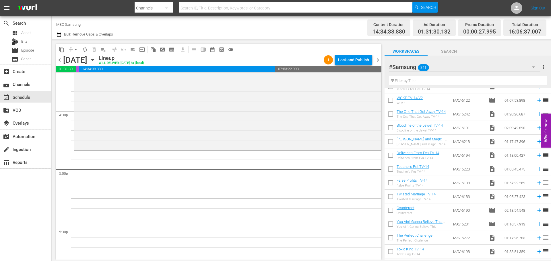
scroll to position [4, 0]
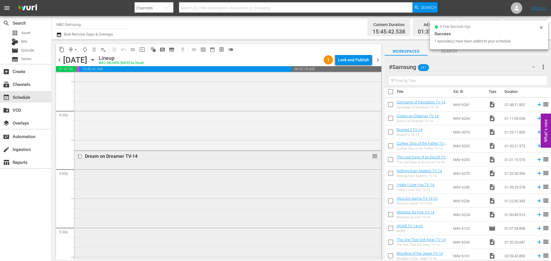
click at [274, 179] on div "Dream on Dreamer TV-14 reorder" at bounding box center [227, 219] width 307 height 137
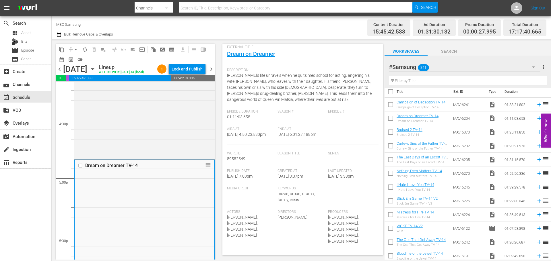
scroll to position [201, 0]
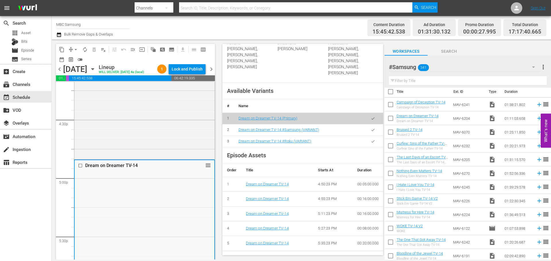
click at [371, 128] on icon "button" at bounding box center [373, 130] width 4 height 4
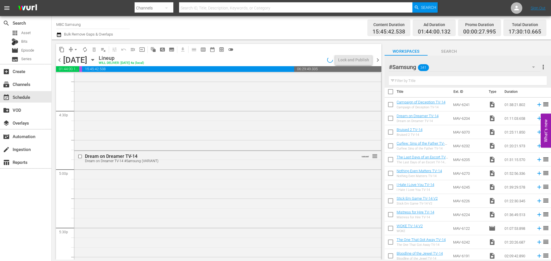
scroll to position [2094, 0]
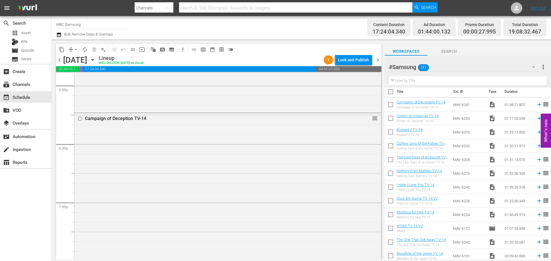
click at [215, 150] on div "Campaign of Deception TV-14 reorder" at bounding box center [227, 208] width 307 height 190
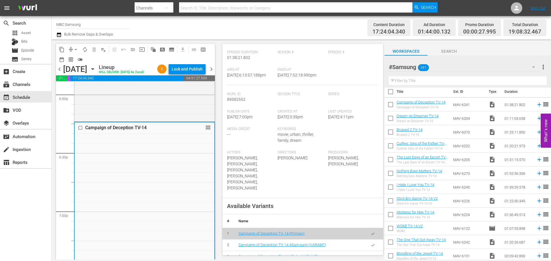
scroll to position [86, 0]
click at [371, 243] on icon "button" at bounding box center [373, 245] width 4 height 4
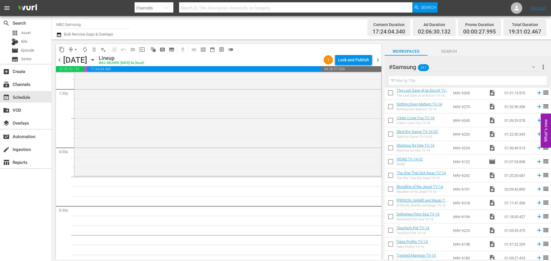
scroll to position [0, 0]
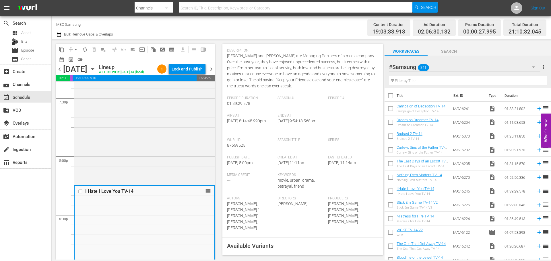
scroll to position [172, 0]
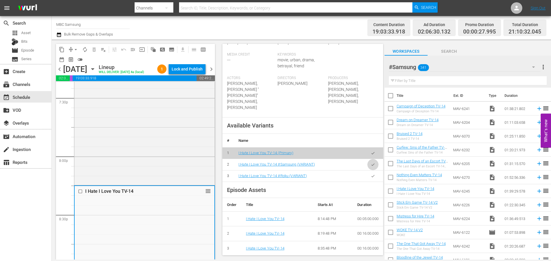
click at [371, 166] on icon "button" at bounding box center [373, 165] width 4 height 4
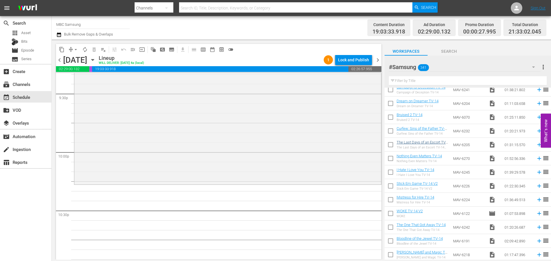
scroll to position [29, 0]
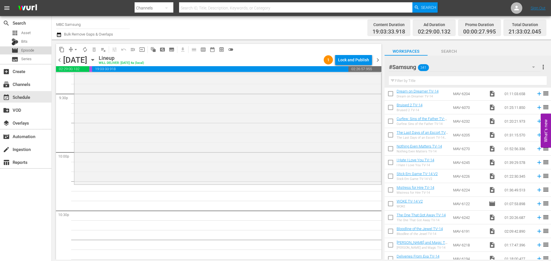
click at [46, 48] on div "movie Episode" at bounding box center [25, 50] width 51 height 8
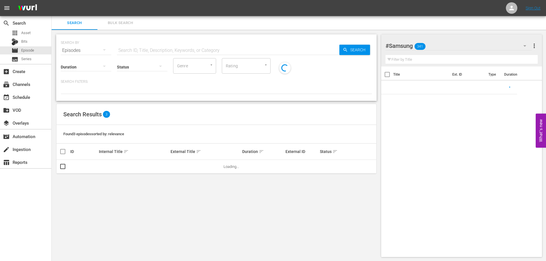
click at [143, 44] on input "text" at bounding box center [228, 51] width 223 height 14
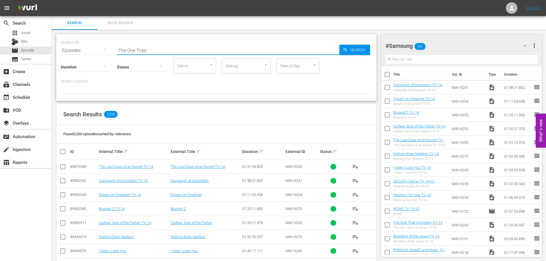
type input "The One THat"
click at [125, 171] on td "The One That Got Away TV-14" at bounding box center [134, 167] width 72 height 14
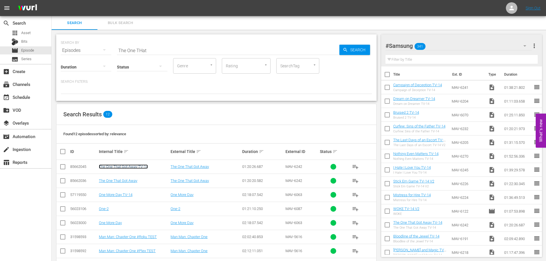
click at [125, 168] on link "The One That Got Away TV-14" at bounding box center [123, 167] width 49 height 4
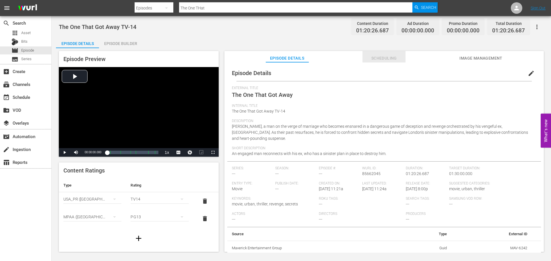
click at [372, 57] on span "Scheduling" at bounding box center [383, 58] width 43 height 7
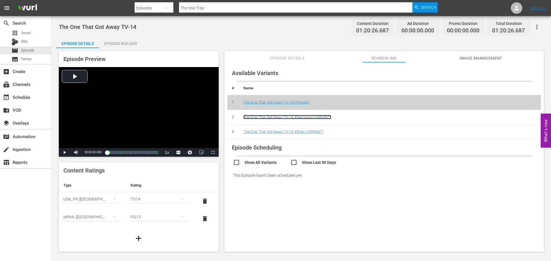
click at [315, 119] on link "The One That Got Away TV-14 #Samsung (VARIANT)" at bounding box center [287, 117] width 88 height 4
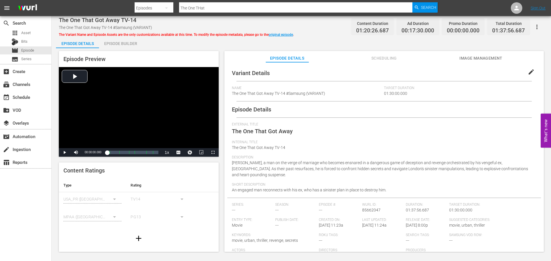
click at [385, 49] on div "Episode Preview Video Player is loading. Play Video Play Mute Current Time 00:0…" at bounding box center [301, 152] width 490 height 209
click at [383, 56] on span "Scheduling" at bounding box center [383, 58] width 43 height 7
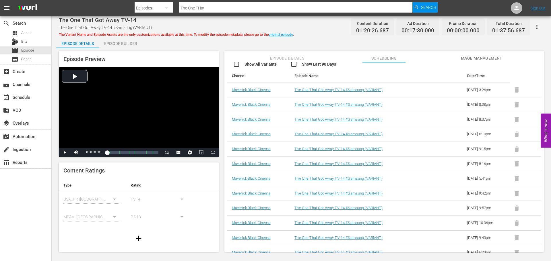
scroll to position [104, 0]
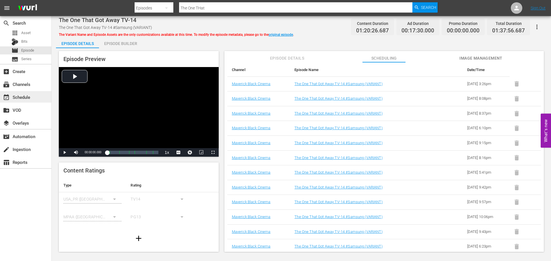
click at [9, 101] on div "event_available Schedule" at bounding box center [25, 96] width 51 height 11
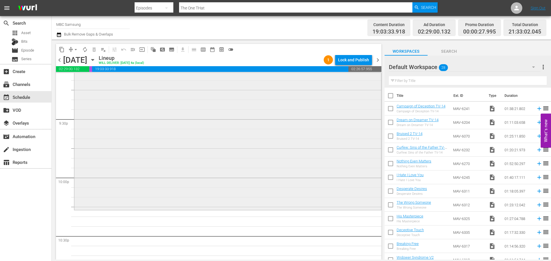
scroll to position [2524, 0]
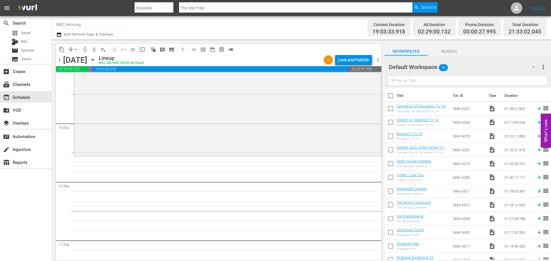
click at [504, 71] on div "Default Workspace 28" at bounding box center [464, 67] width 151 height 16
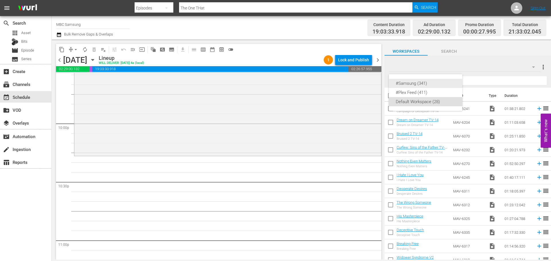
click at [437, 83] on div "#Samsung (341)" at bounding box center [426, 83] width 60 height 9
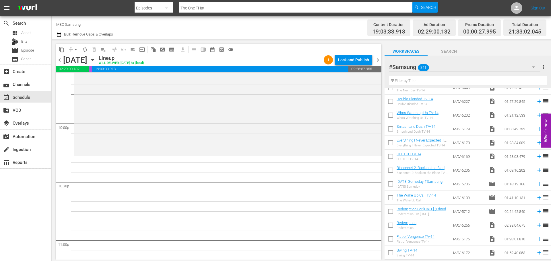
scroll to position [402, 0]
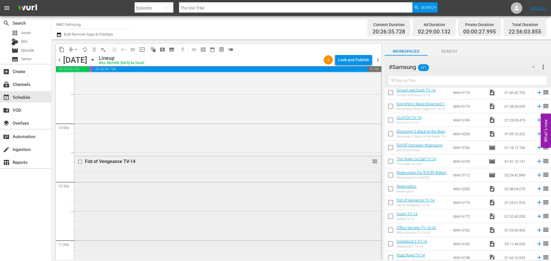
click at [179, 181] on div "Fist of Vengeance TV-14 reorder" at bounding box center [227, 236] width 307 height 160
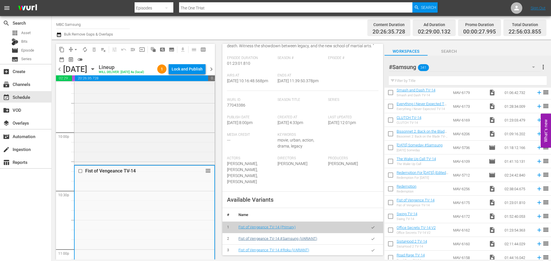
scroll to position [143, 0]
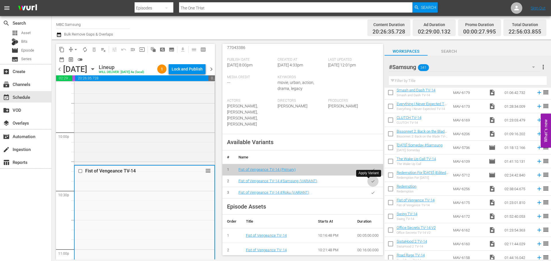
click at [371, 182] on icon "button" at bounding box center [373, 181] width 4 height 4
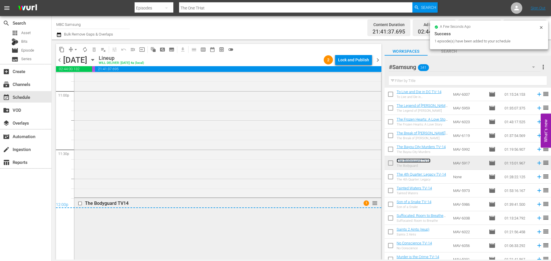
scroll to position [2758, 0]
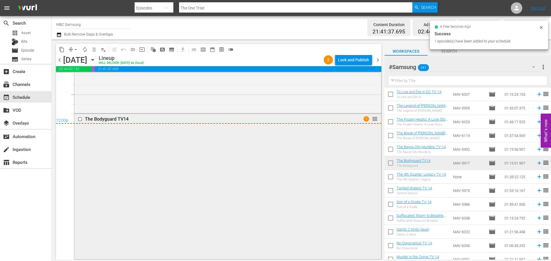
click at [177, 152] on div "The Bodyguard TV14 1 reorder" at bounding box center [227, 186] width 307 height 145
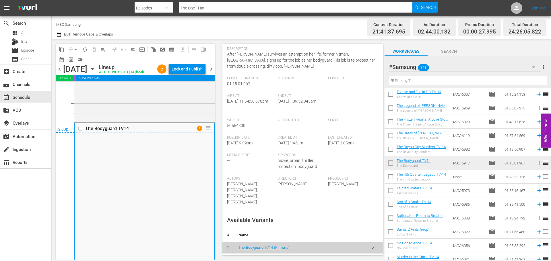
scroll to position [115, 0]
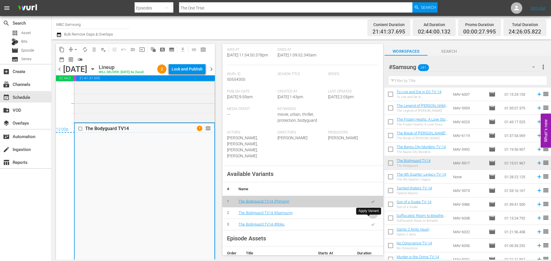
click at [371, 215] on icon "button" at bounding box center [373, 213] width 4 height 4
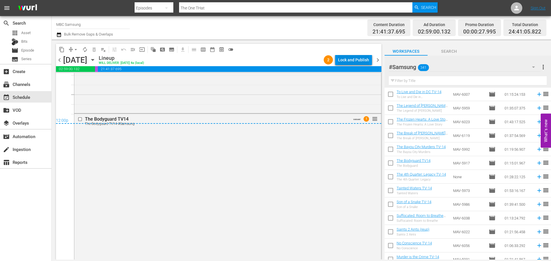
click at [348, 59] on div "Lock and Publish" at bounding box center [353, 60] width 31 height 10
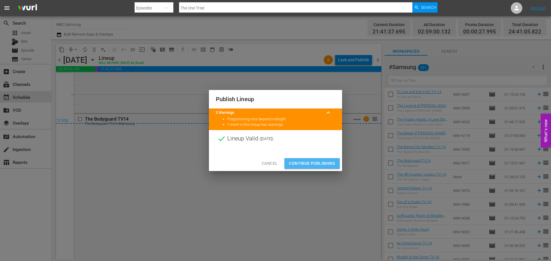
click at [304, 163] on span "Continue Publishing" at bounding box center [312, 163] width 46 height 7
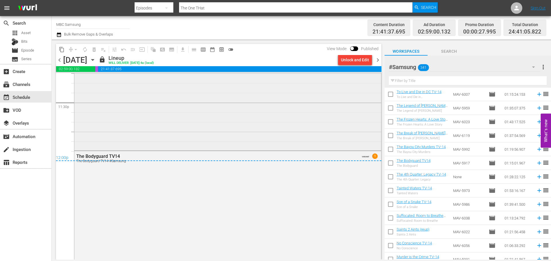
scroll to position [2725, 0]
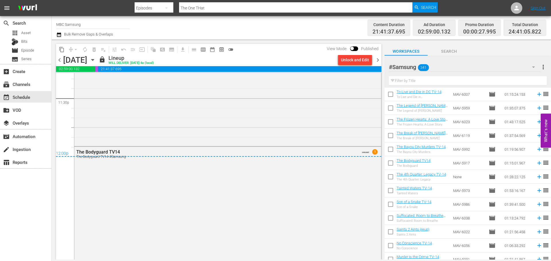
drag, startPoint x: 378, startPoint y: 60, endPoint x: 380, endPoint y: 44, distance: 16.5
click at [378, 60] on span "chevron_right" at bounding box center [377, 60] width 7 height 7
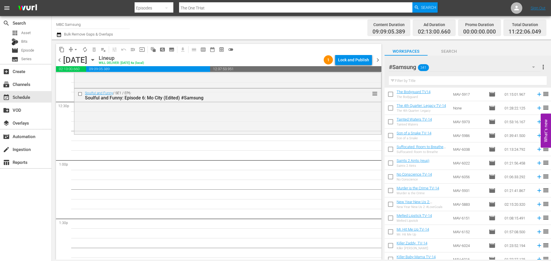
scroll to position [991, 0]
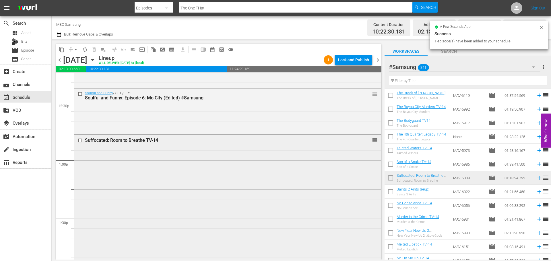
drag, startPoint x: 176, startPoint y: 157, endPoint x: 203, endPoint y: 157, distance: 27.2
click at [203, 157] on div "Suffocated: Room to Breathe TV-14  reorder" at bounding box center [227, 205] width 307 height 141
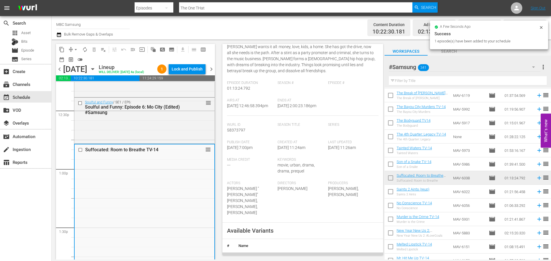
scroll to position [143, 0]
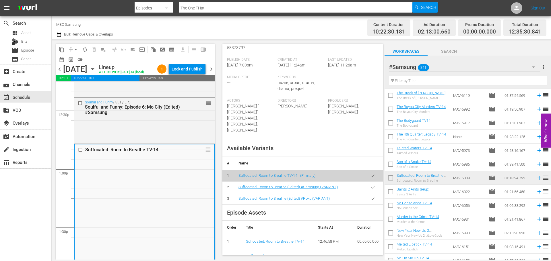
click at [371, 185] on icon "button" at bounding box center [373, 187] width 4 height 4
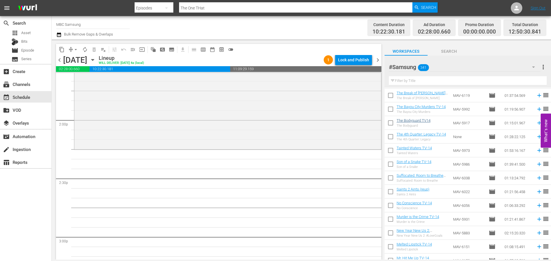
scroll to position [1577, 0]
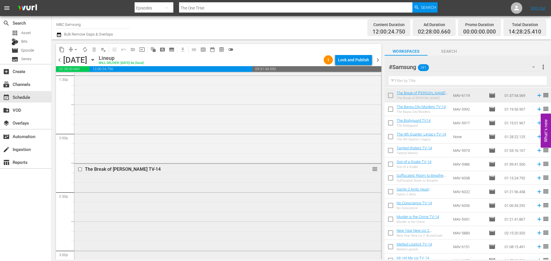
click at [141, 178] on div "The Break of [PERSON_NAME] TV-14 reorder" at bounding box center [227, 258] width 307 height 189
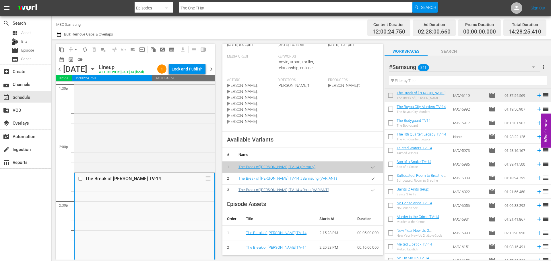
scroll to position [172, 0]
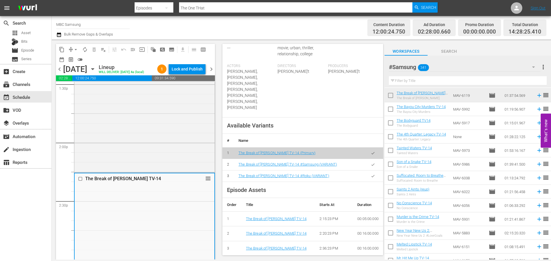
click at [371, 163] on icon "button" at bounding box center [373, 165] width 4 height 4
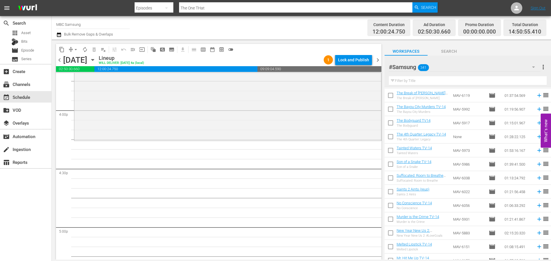
scroll to position [1836, 0]
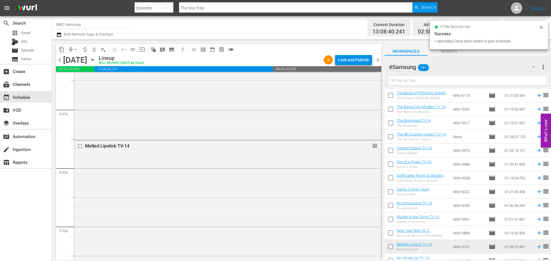
click at [137, 171] on div "Melted Lipstick TV-14 reorder" at bounding box center [227, 206] width 307 height 131
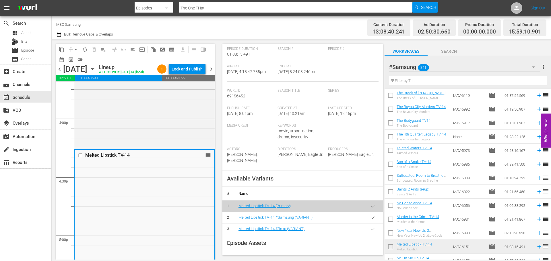
scroll to position [143, 0]
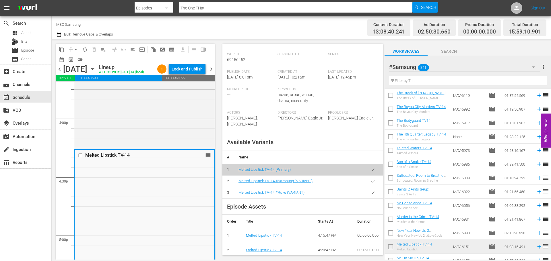
click at [371, 176] on button "button" at bounding box center [372, 181] width 11 height 11
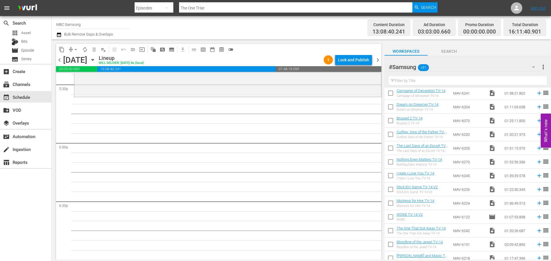
scroll to position [0, 0]
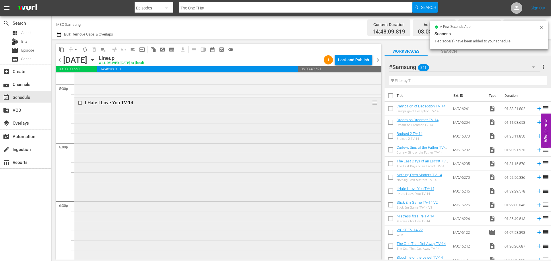
click at [110, 120] on div "I Hate I Love You TV-14 reorder" at bounding box center [227, 194] width 307 height 192
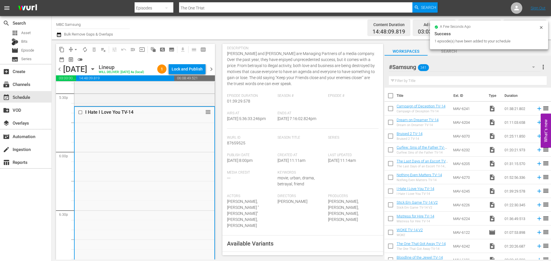
scroll to position [115, 0]
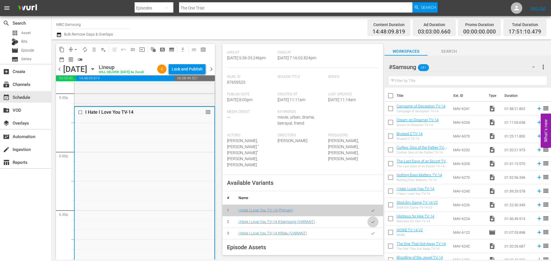
click at [371, 224] on icon "button" at bounding box center [373, 222] width 4 height 4
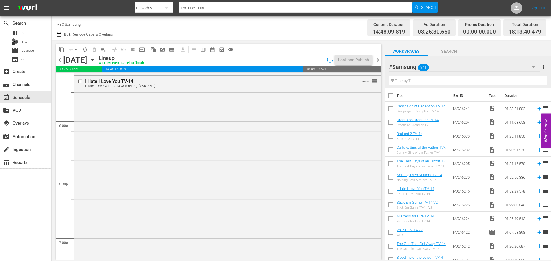
scroll to position [2208, 0]
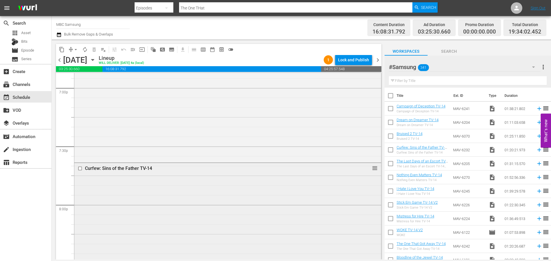
click at [168, 178] on div "Curfew: Sins of the Father TV-14 reorder" at bounding box center [227, 240] width 307 height 155
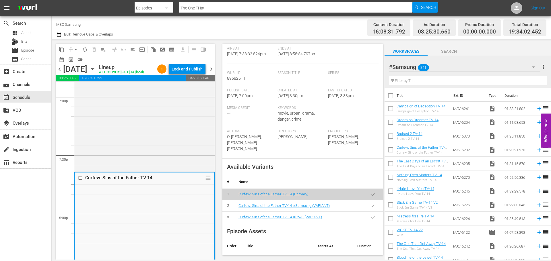
scroll to position [115, 0]
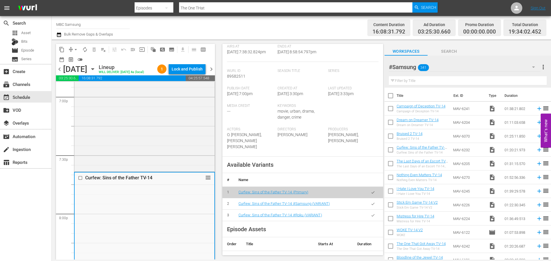
click at [371, 206] on icon "button" at bounding box center [373, 204] width 4 height 4
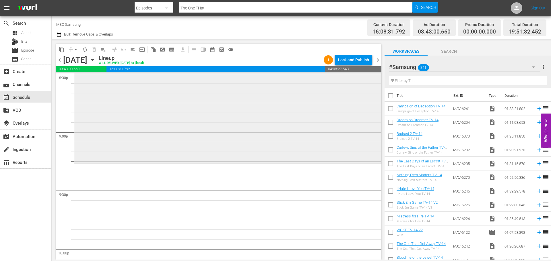
scroll to position [2409, 0]
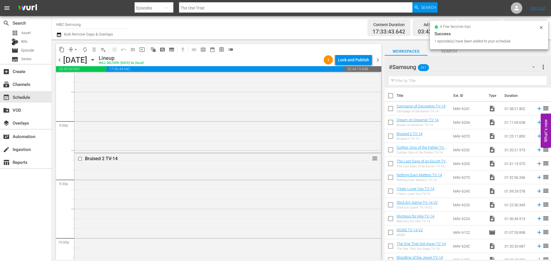
drag, startPoint x: 412, startPoint y: 135, endPoint x: 272, endPoint y: 177, distance: 146.0
click at [272, 177] on div "Bruised 2 TV-14 reorder" at bounding box center [227, 235] width 307 height 164
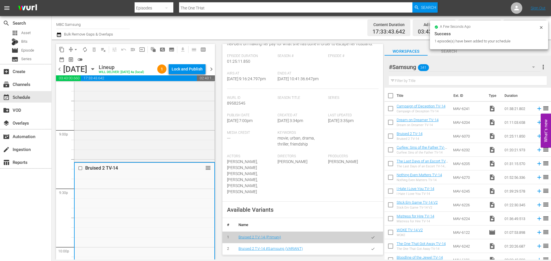
scroll to position [143, 0]
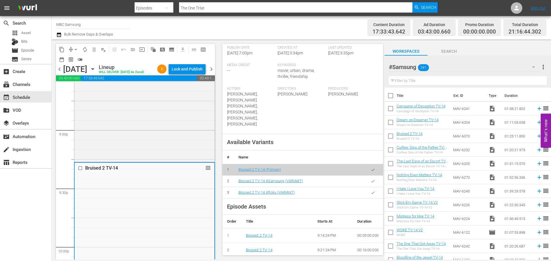
click at [371, 179] on icon "button" at bounding box center [373, 181] width 4 height 4
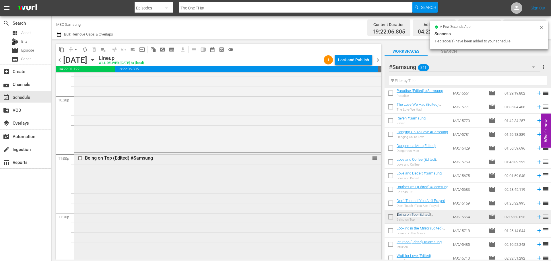
scroll to position [2756, 0]
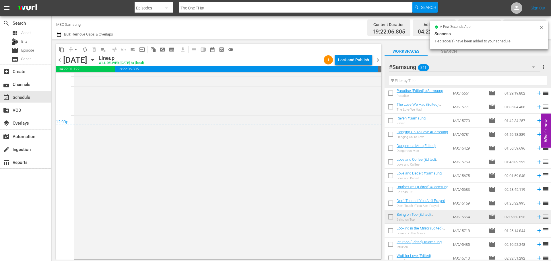
click at [363, 58] on div "Lock and Publish" at bounding box center [353, 60] width 31 height 10
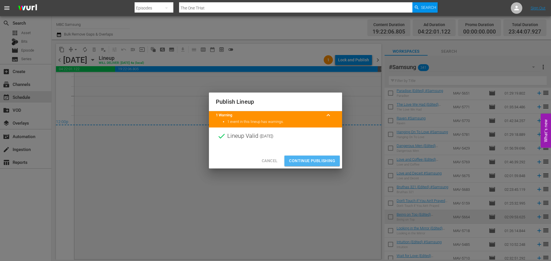
click at [301, 163] on span "Continue Publishing" at bounding box center [312, 160] width 46 height 7
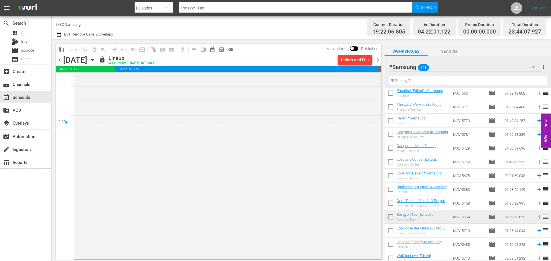
click at [375, 59] on span "chevron_right" at bounding box center [377, 60] width 7 height 7
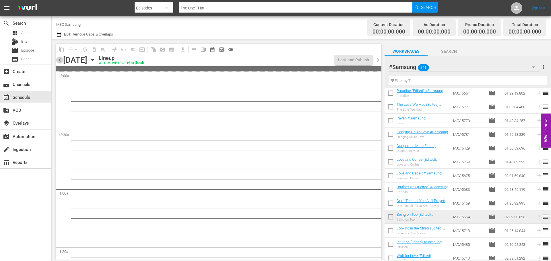
click at [59, 63] on span "chevron_left" at bounding box center [59, 60] width 7 height 7
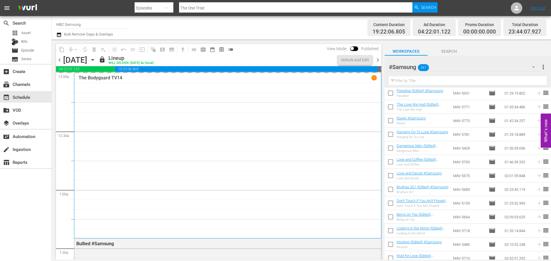
click at [377, 59] on span "chevron_right" at bounding box center [377, 60] width 7 height 7
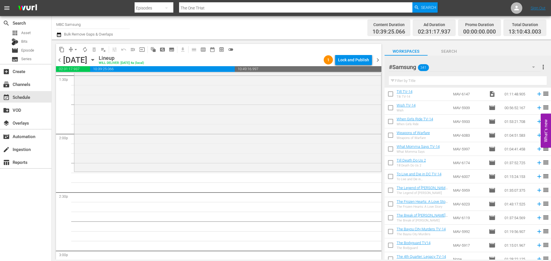
scroll to position [889, 0]
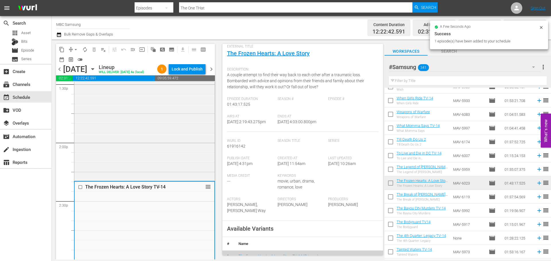
scroll to position [172, 0]
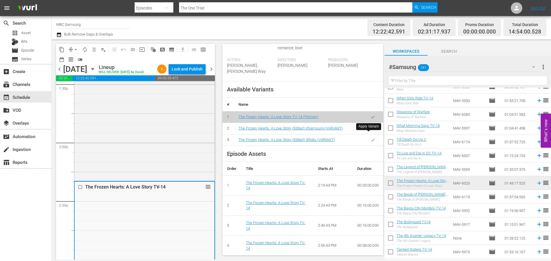
click at [371, 134] on button "button" at bounding box center [372, 128] width 11 height 11
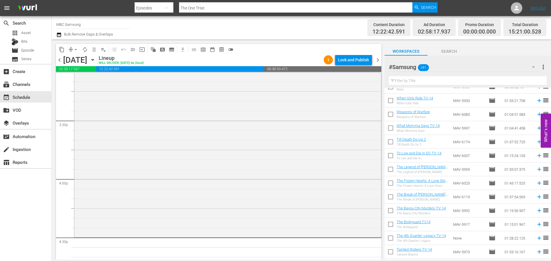
scroll to position [1864, 0]
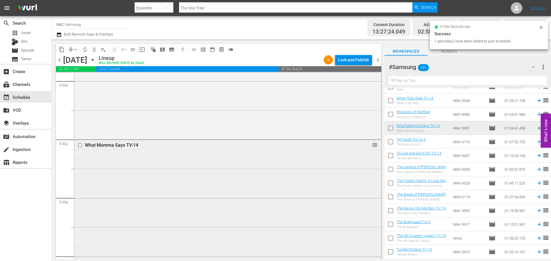
click at [168, 173] on div "What Momma Says TV-14 reorder" at bounding box center [227, 202] width 307 height 124
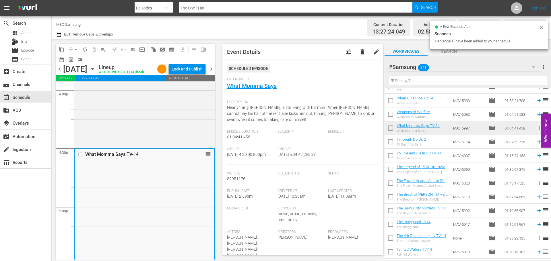
scroll to position [143, 0]
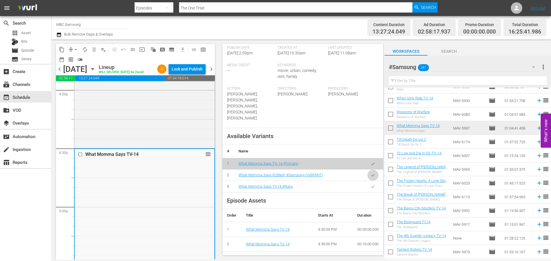
click at [367, 176] on button "button" at bounding box center [372, 175] width 11 height 11
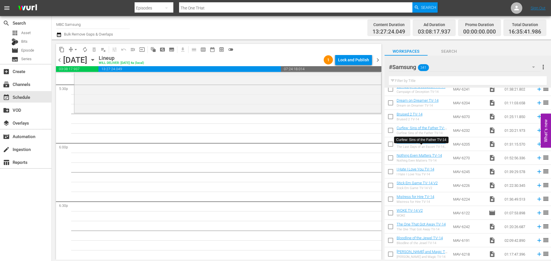
scroll to position [29, 0]
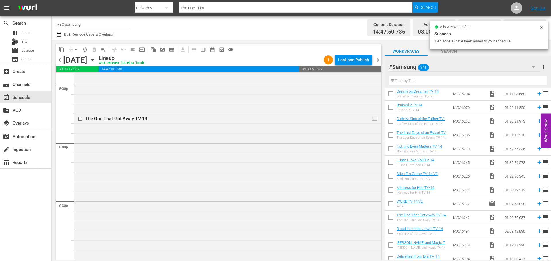
click at [235, 158] on div "The One That Got Away TV-14 reorder" at bounding box center [227, 191] width 307 height 155
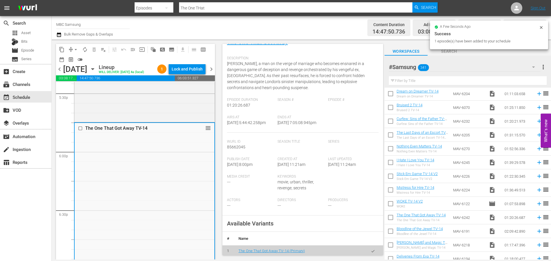
scroll to position [201, 0]
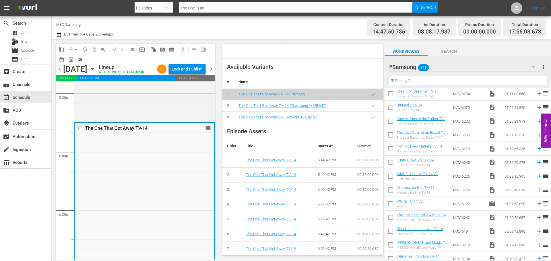
click at [371, 107] on icon "button" at bounding box center [372, 106] width 3 height 2
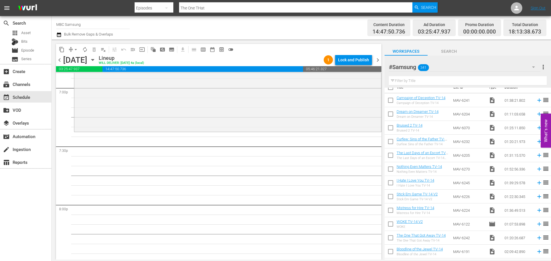
scroll to position [0, 0]
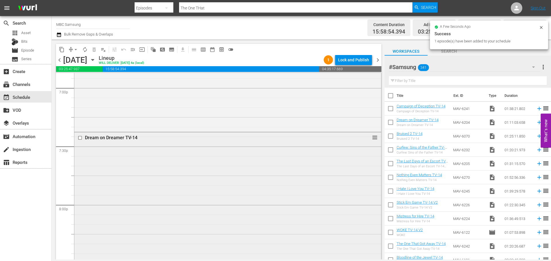
click at [126, 165] on div "Dream on Dreamer TV-14 reorder" at bounding box center [227, 201] width 307 height 137
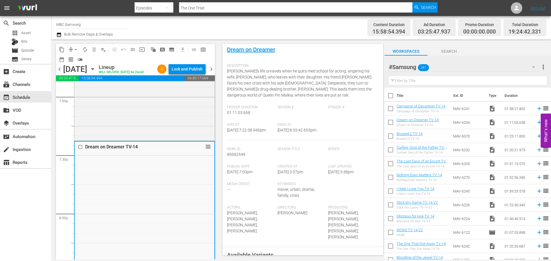
scroll to position [115, 0]
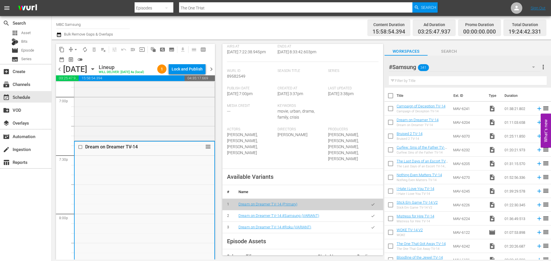
click at [371, 214] on icon "button" at bounding box center [373, 216] width 4 height 4
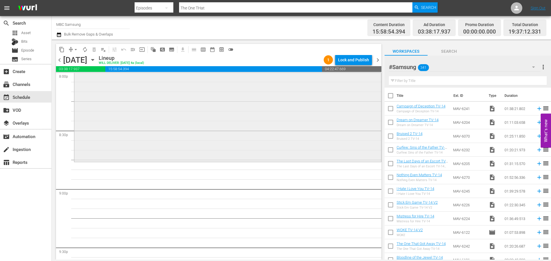
scroll to position [2352, 0]
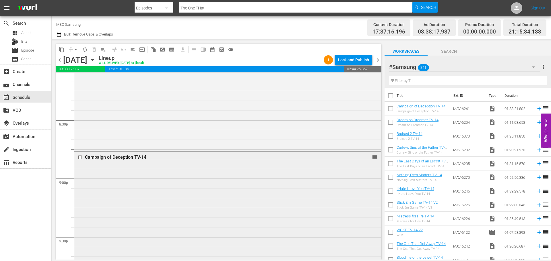
click at [296, 223] on div "Campaign of Deception TV-14 reorder" at bounding box center [227, 247] width 307 height 190
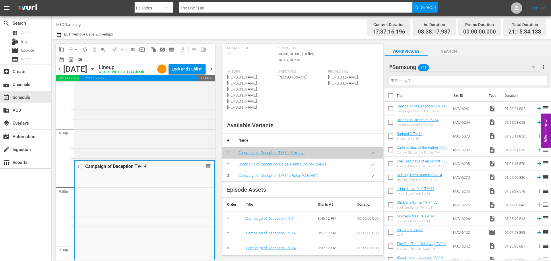
scroll to position [172, 0]
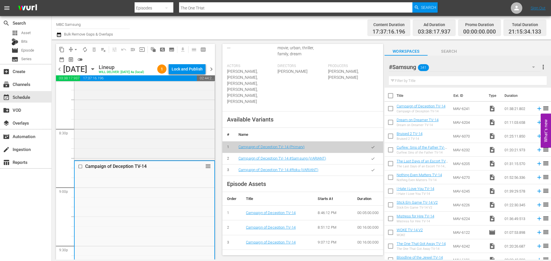
click at [371, 157] on icon "button" at bounding box center [373, 159] width 4 height 4
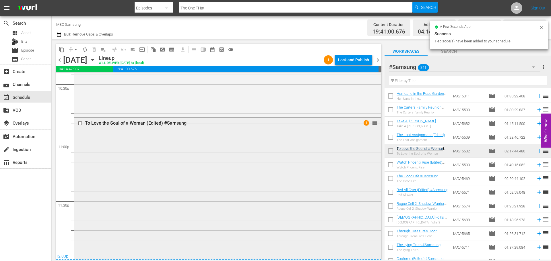
scroll to position [2748, 0]
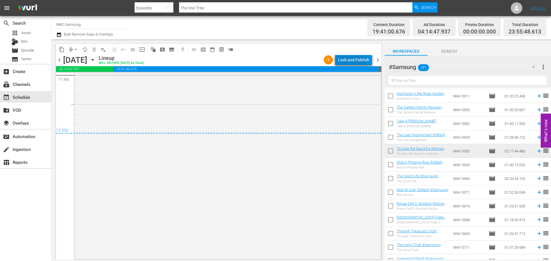
click at [348, 61] on div "Lock and Publish" at bounding box center [353, 60] width 31 height 10
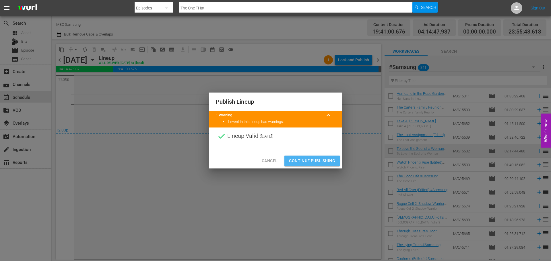
click at [315, 160] on span "Continue Publishing" at bounding box center [312, 160] width 46 height 7
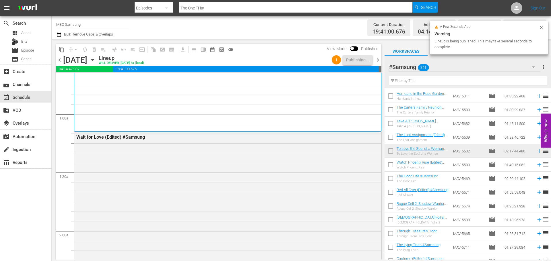
scroll to position [0, 0]
